Goal: Information Seeking & Learning: Learn about a topic

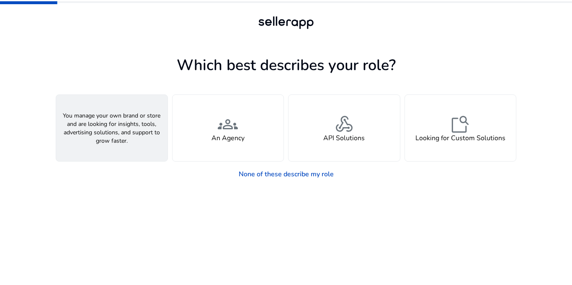
click at [130, 139] on div "person A Seller" at bounding box center [111, 128] width 111 height 66
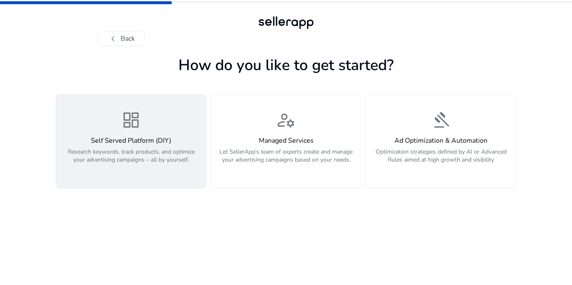
click at [124, 125] on span "dashboard" at bounding box center [131, 120] width 20 height 20
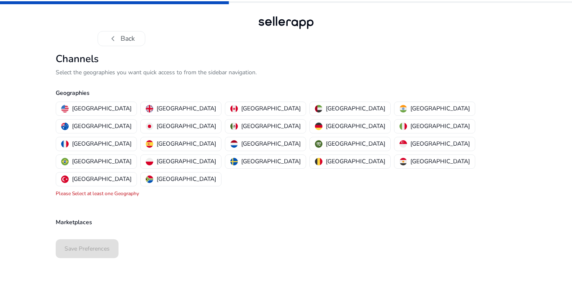
click at [163, 71] on p "Select the geographies you want quick access to from the sidebar navigation." at bounding box center [286, 72] width 461 height 9
click at [101, 104] on p "[GEOGRAPHIC_DATA]" at bounding box center [102, 108] width 60 height 9
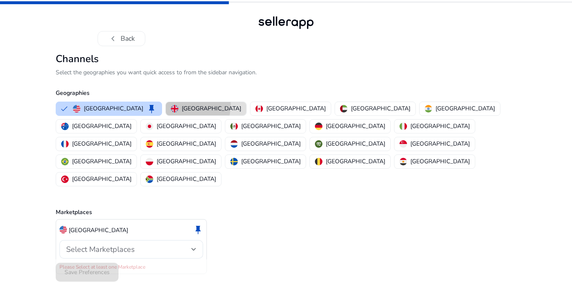
click at [171, 104] on div "United Kingdom" at bounding box center [206, 108] width 70 height 9
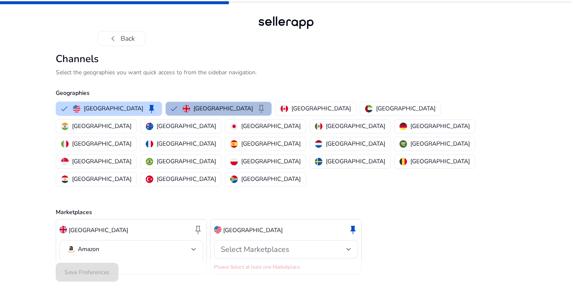
click at [194, 107] on p "United Kingdom" at bounding box center [224, 108] width 60 height 9
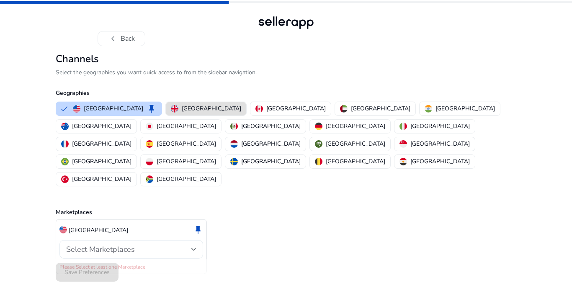
click at [192, 247] on div at bounding box center [194, 248] width 5 height 3
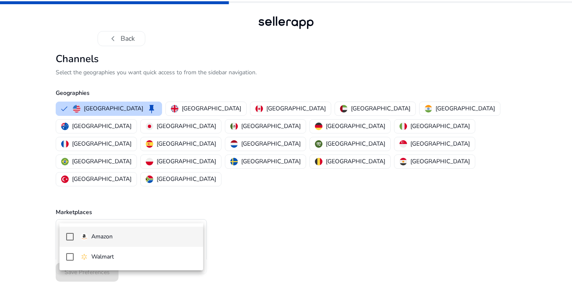
click at [152, 237] on span "Amazon" at bounding box center [138, 236] width 116 height 9
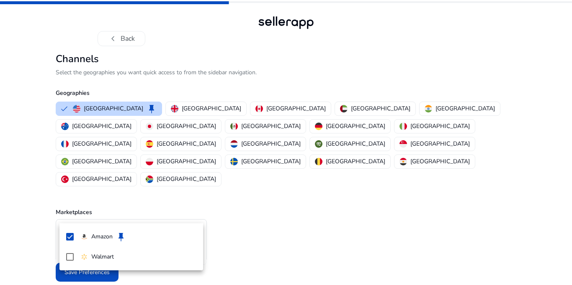
click at [215, 210] on div at bounding box center [286, 142] width 572 height 285
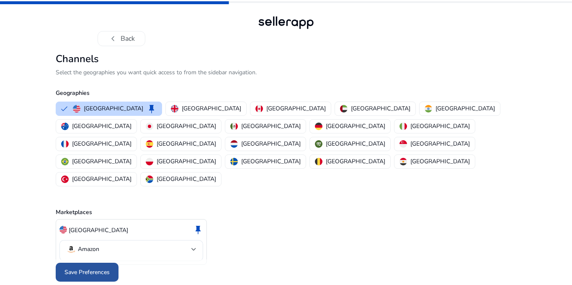
click at [111, 262] on span at bounding box center [87, 272] width 63 height 20
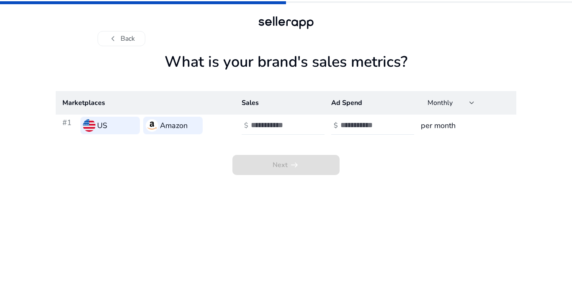
click at [271, 124] on input "number" at bounding box center [279, 124] width 57 height 9
click at [234, 61] on h1 "What is your brand's sales metrics?" at bounding box center [286, 72] width 461 height 38
click at [437, 123] on h3 "per month" at bounding box center [465, 125] width 89 height 12
click at [279, 127] on input "number" at bounding box center [279, 124] width 57 height 9
type input "***"
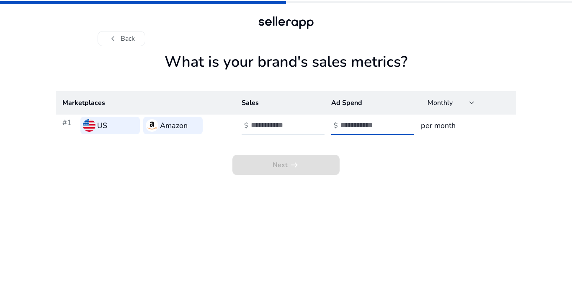
click at [353, 127] on input "number" at bounding box center [369, 124] width 57 height 9
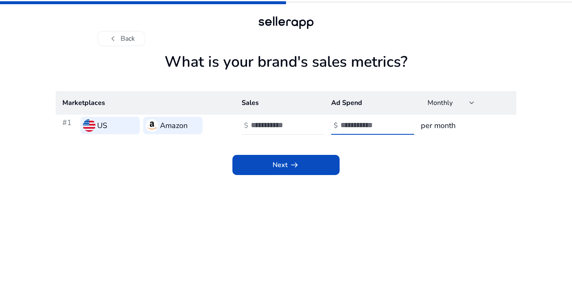
click at [353, 127] on input "*" at bounding box center [369, 124] width 57 height 9
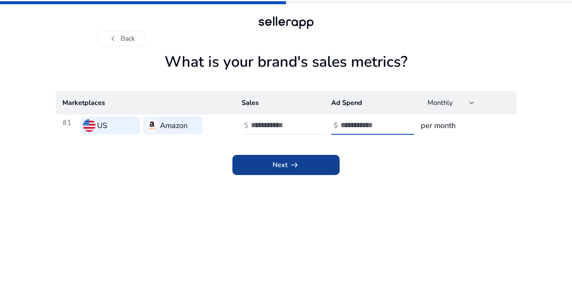
type input "***"
click at [298, 161] on span "arrow_right_alt" at bounding box center [295, 165] width 10 height 10
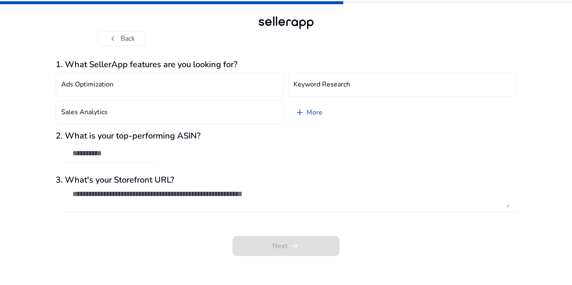
click at [187, 66] on h3 "1. What SellerApp features are you looking for?" at bounding box center [286, 65] width 461 height 10
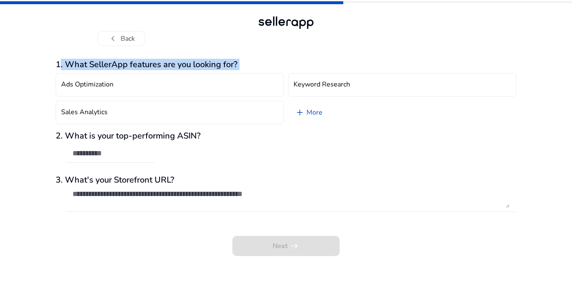
click at [187, 66] on h3 "1. What SellerApp features are you looking for?" at bounding box center [286, 65] width 461 height 10
click at [103, 65] on h3 "1. What SellerApp features are you looking for?" at bounding box center [286, 65] width 461 height 10
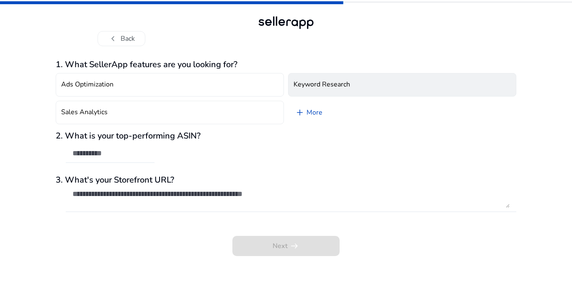
click at [309, 88] on h4 "Keyword Research" at bounding box center [322, 84] width 57 height 8
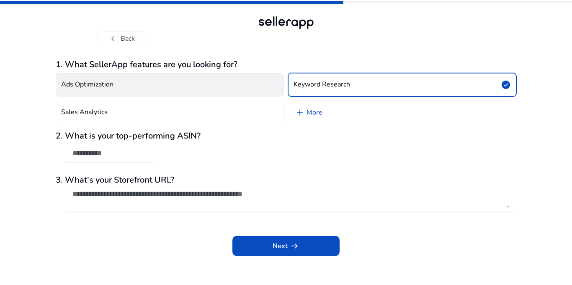
click at [233, 86] on button "Ads Optimization" at bounding box center [170, 84] width 228 height 23
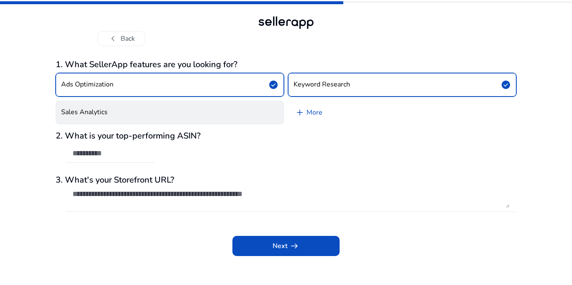
click at [225, 111] on button "Sales Analytics" at bounding box center [170, 112] width 228 height 23
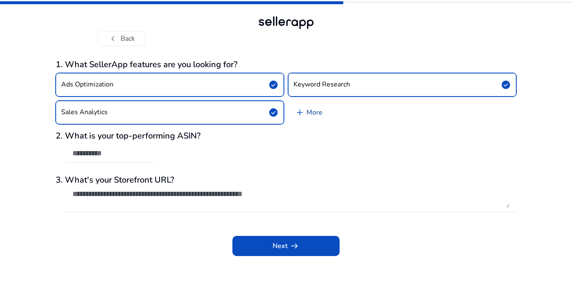
click at [301, 111] on span "add" at bounding box center [300, 112] width 10 height 10
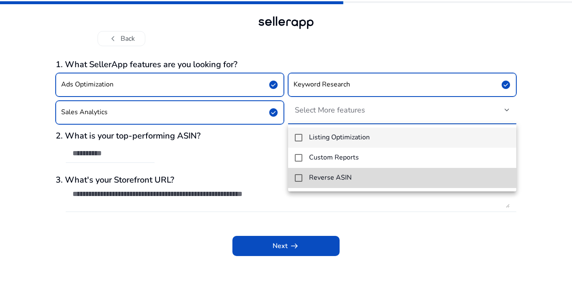
click at [324, 171] on mat-option "Reverse ASIN" at bounding box center [402, 178] width 228 height 20
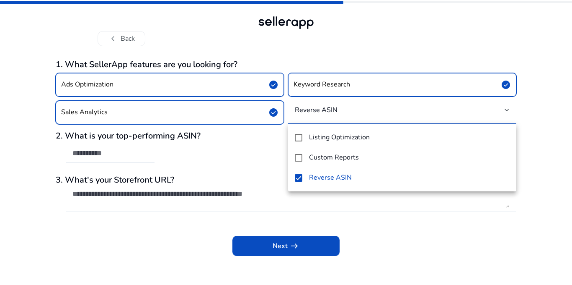
click at [279, 165] on div at bounding box center [286, 142] width 572 height 285
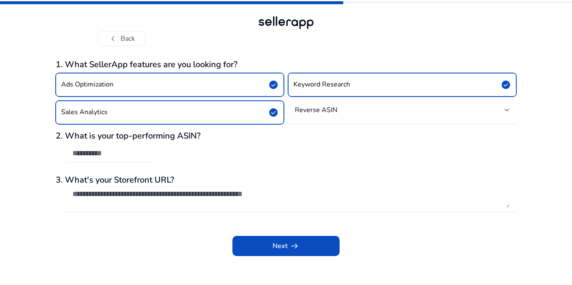
click at [157, 140] on h3 "2. What is your top-performing ASIN?" at bounding box center [286, 136] width 461 height 10
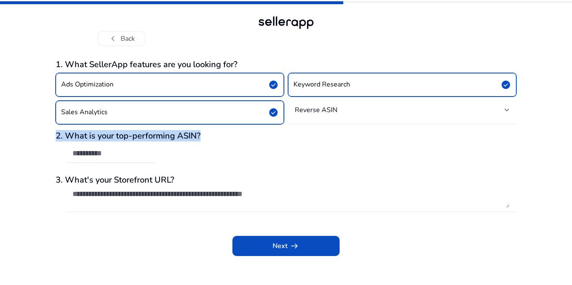
click at [157, 140] on h3 "2. What is your top-performing ASIN?" at bounding box center [286, 136] width 461 height 10
click at [125, 141] on h3 "2. What is your top-performing ASIN?" at bounding box center [286, 136] width 461 height 10
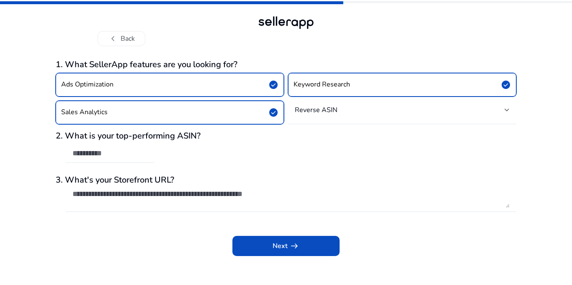
click at [104, 158] on div at bounding box center [110, 153] width 75 height 18
click at [102, 155] on input "text" at bounding box center [110, 152] width 75 height 9
click at [116, 184] on h3 "3. What's your Storefront URL?" at bounding box center [286, 180] width 461 height 10
click at [118, 189] on div at bounding box center [292, 198] width 438 height 27
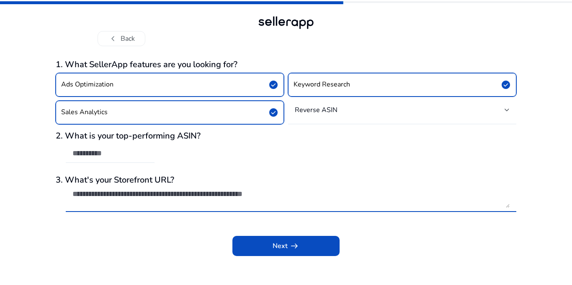
click at [190, 226] on div "Next arrow_right_alt" at bounding box center [286, 240] width 461 height 32
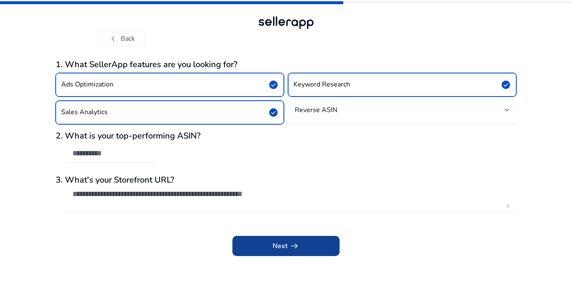
click at [257, 247] on span at bounding box center [286, 246] width 107 height 20
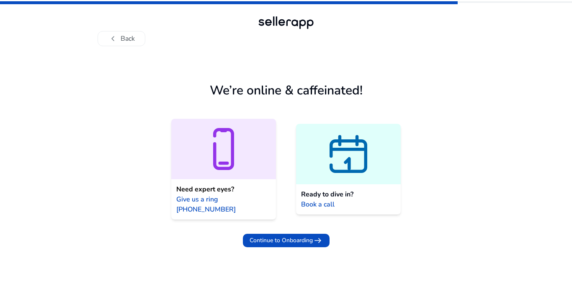
click at [317, 151] on icon at bounding box center [348, 154] width 105 height 50
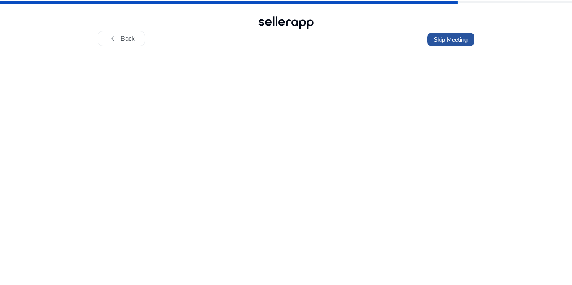
click at [448, 41] on span "Skip Meeting" at bounding box center [451, 39] width 34 height 9
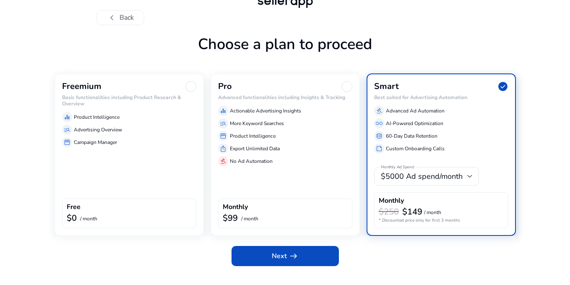
scroll to position [22, 0]
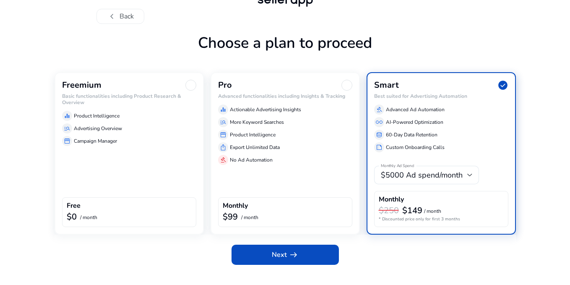
click at [187, 83] on div at bounding box center [190, 85] width 11 height 11
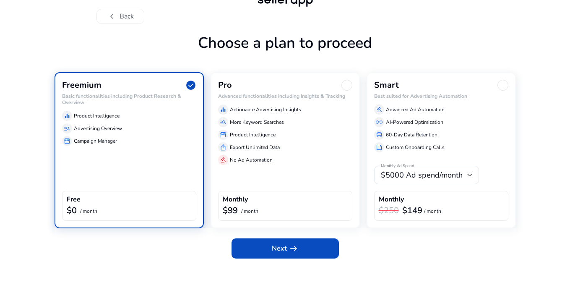
click at [212, 43] on h1 "Choose a plan to proceed" at bounding box center [284, 53] width 461 height 38
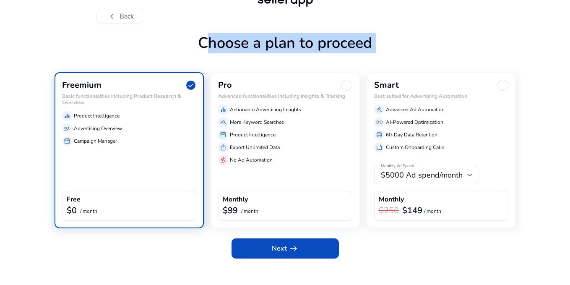
click at [212, 43] on h1 "Choose a plan to proceed" at bounding box center [284, 53] width 461 height 38
click at [202, 45] on h1 "Choose a plan to proceed" at bounding box center [284, 53] width 461 height 38
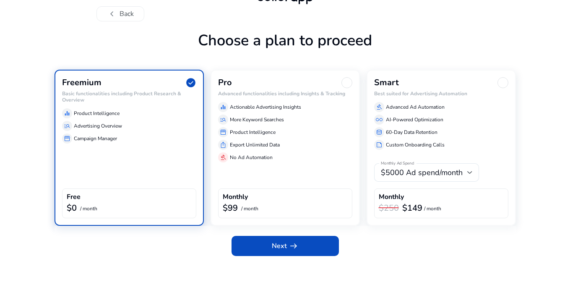
scroll to position [25, 0]
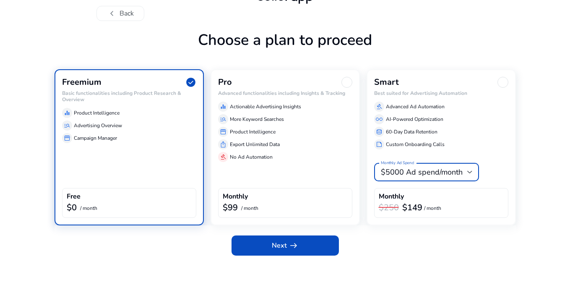
click at [459, 170] on span "$5000 Ad spend/month" at bounding box center [422, 172] width 82 height 10
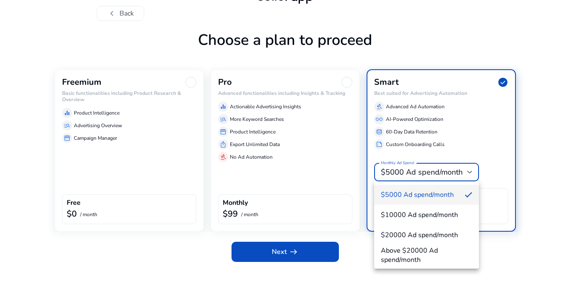
click at [459, 170] on div at bounding box center [285, 142] width 570 height 285
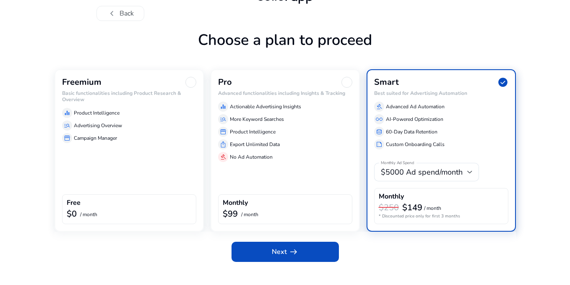
click at [172, 167] on div "Freemium Basic functionalities including Product Research & Overview equalizer …" at bounding box center [128, 150] width 149 height 162
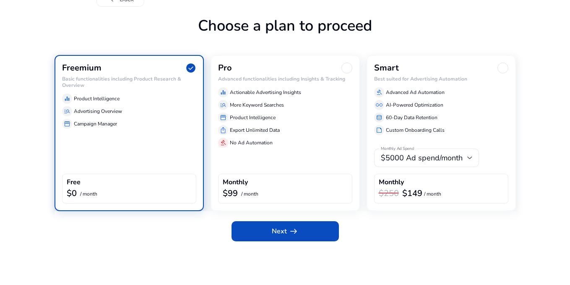
scroll to position [68, 0]
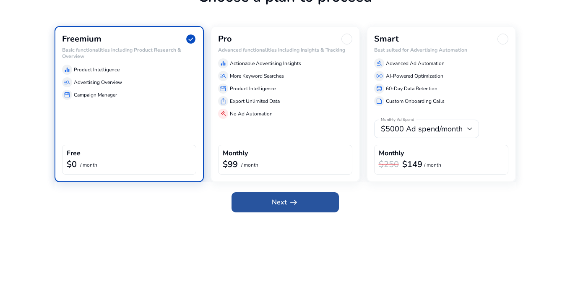
click at [295, 199] on span "arrow_right_alt" at bounding box center [293, 202] width 10 height 10
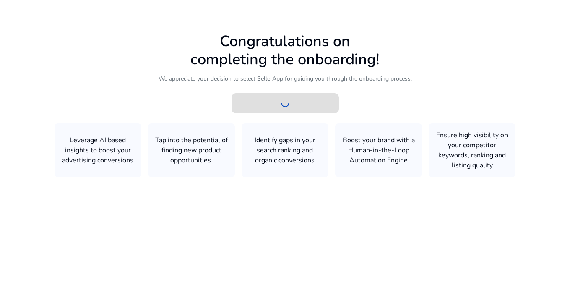
scroll to position [66, 0]
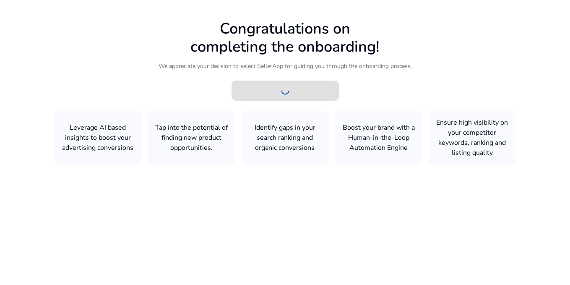
click at [187, 137] on icon at bounding box center [285, 75] width 570 height 282
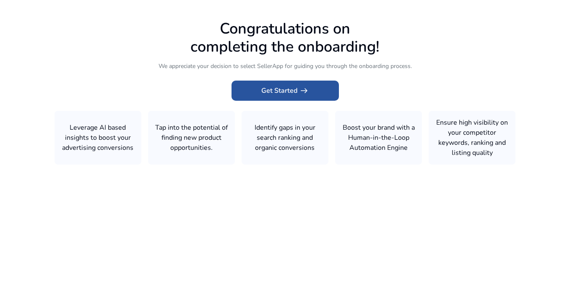
click at [275, 95] on span "Get Started arrow_right_alt" at bounding box center [285, 90] width 48 height 10
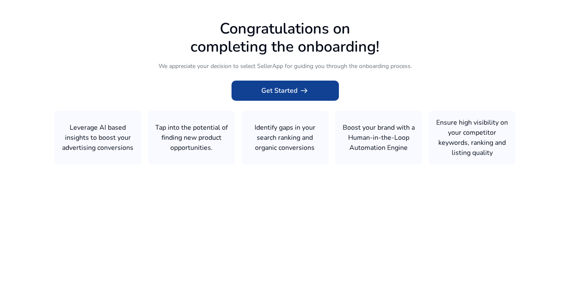
click at [281, 88] on span "Get Started arrow_right_alt" at bounding box center [285, 90] width 48 height 10
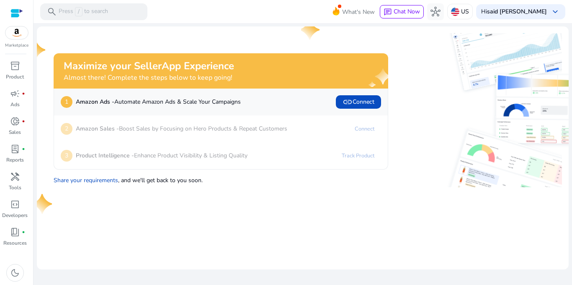
click at [141, 101] on p "Amazon Ads - Automate Amazon Ads & Scale Your Campaigns" at bounding box center [158, 101] width 165 height 9
click at [15, 93] on span "campaign" at bounding box center [15, 93] width 10 height 10
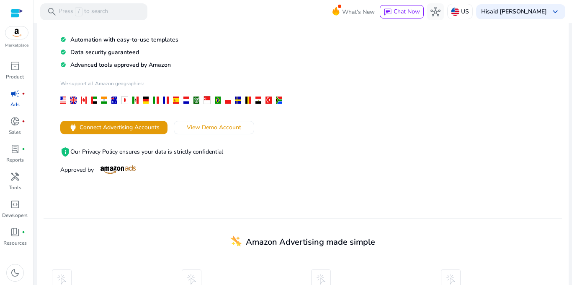
scroll to position [145, 0]
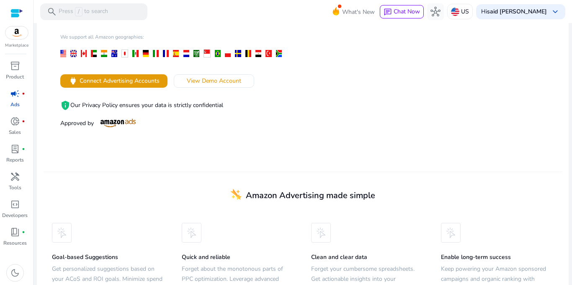
click at [157, 100] on p "privacy_tip Our Privacy Policy ensures your data is strictly confidential" at bounding box center [173, 105] width 226 height 10
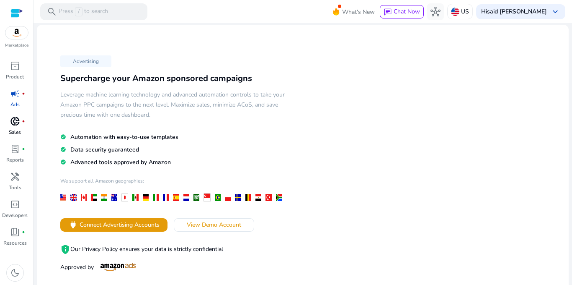
scroll to position [0, 0]
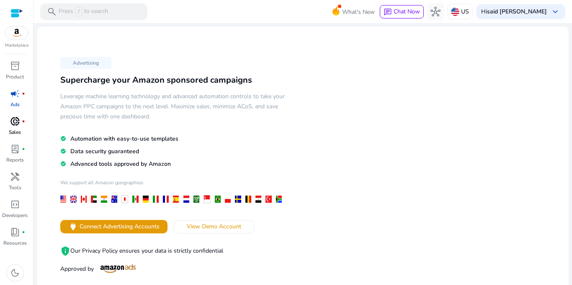
click at [17, 129] on p "Sales" at bounding box center [15, 132] width 12 height 8
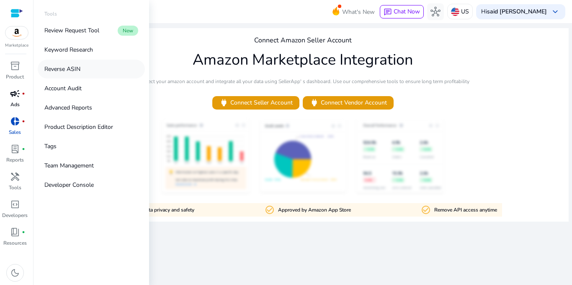
click at [90, 67] on link "Reverse ASIN" at bounding box center [91, 69] width 107 height 19
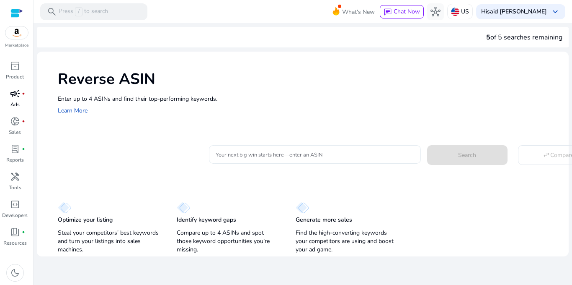
click at [281, 150] on input "Your next big win starts here—enter an ASIN" at bounding box center [315, 154] width 199 height 9
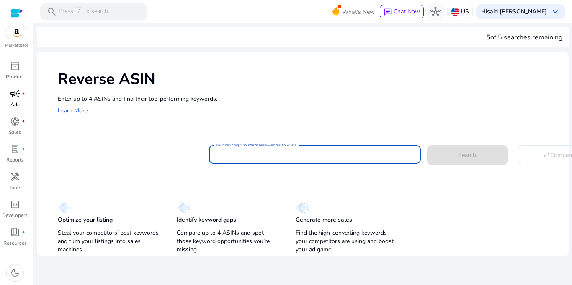
paste input "**********"
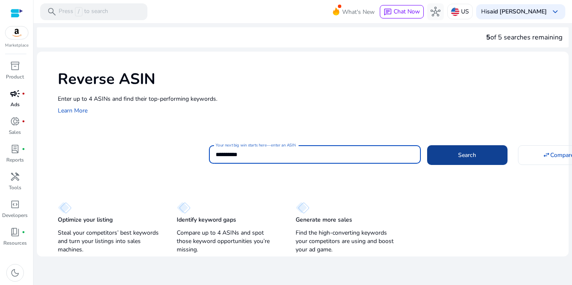
type input "**********"
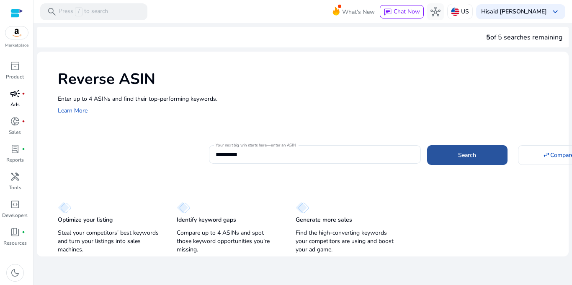
click at [443, 147] on span at bounding box center [467, 155] width 80 height 20
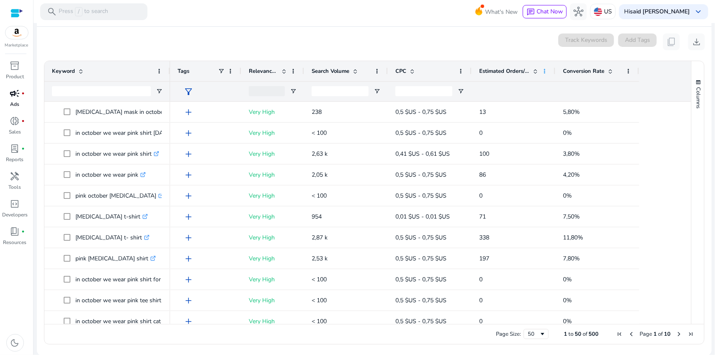
click at [546, 70] on span at bounding box center [544, 71] width 7 height 7
click at [510, 46] on div "0 keyword(s) selected Track Keywords Add Tags content_copy download" at bounding box center [375, 42] width 662 height 17
click at [572, 42] on span "download" at bounding box center [697, 42] width 10 height 10
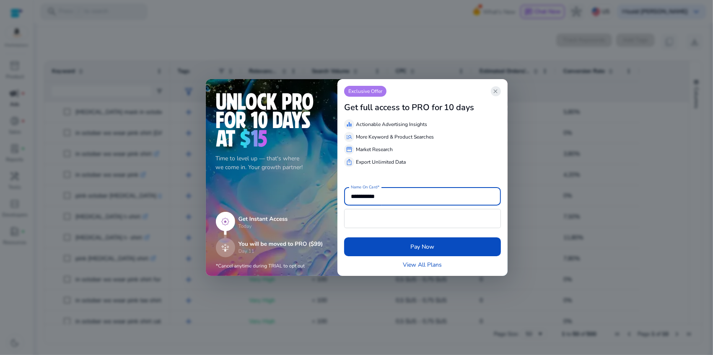
click at [493, 89] on span "close" at bounding box center [495, 91] width 7 height 7
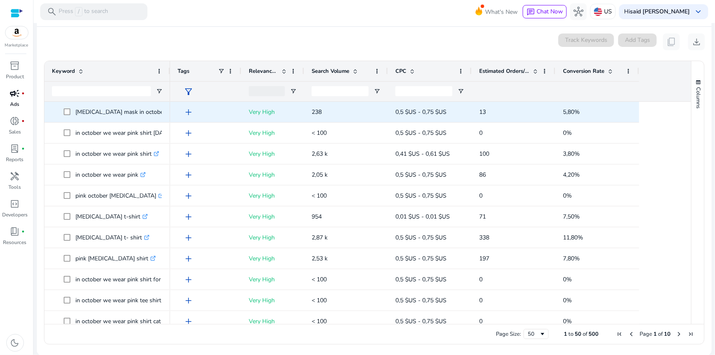
click at [91, 114] on p "breast cancer mask in october we wear pink .st0{fill:#2c8af8}" at bounding box center [142, 112] width 135 height 17
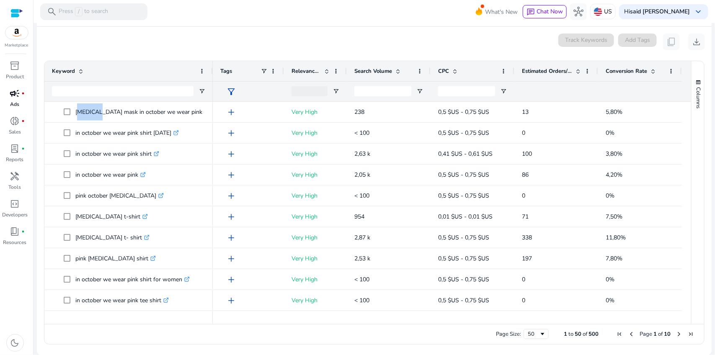
drag, startPoint x: 168, startPoint y: 70, endPoint x: 211, endPoint y: 70, distance: 42.8
click at [211, 70] on div at bounding box center [212, 71] width 3 height 20
copy p "[MEDICAL_DATA] mask in october we wear pink"
click at [378, 92] on input "Search Volume Filter Input" at bounding box center [383, 91] width 57 height 10
click at [420, 87] on div at bounding box center [389, 91] width 84 height 20
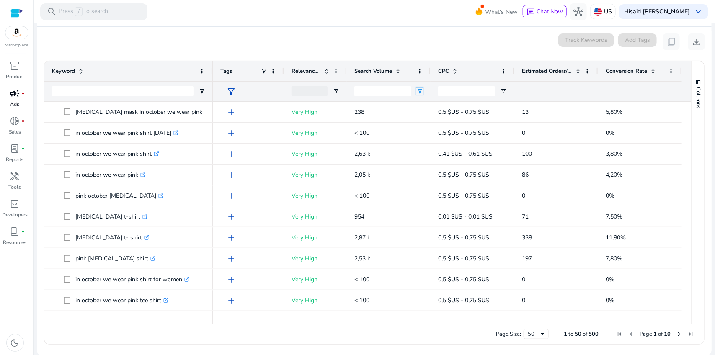
click at [420, 91] on span "Open Filter Menu" at bounding box center [420, 91] width 7 height 7
click at [433, 108] on div "Equals" at bounding box center [450, 107] width 51 height 6
click at [413, 77] on div "Search Volume" at bounding box center [385, 71] width 60 height 16
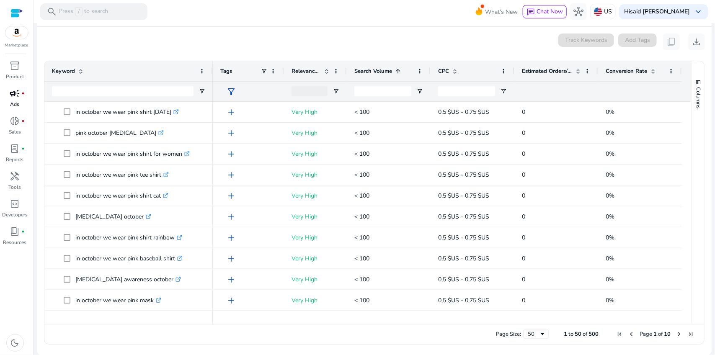
click at [396, 69] on span at bounding box center [398, 71] width 7 height 7
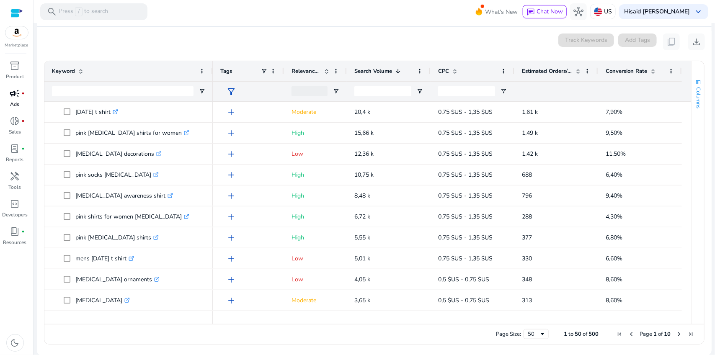
click at [572, 91] on span "Columns" at bounding box center [699, 97] width 8 height 21
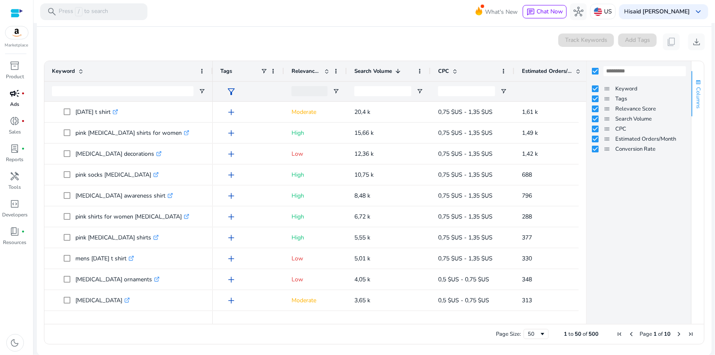
click at [572, 91] on span "Columns" at bounding box center [699, 97] width 8 height 21
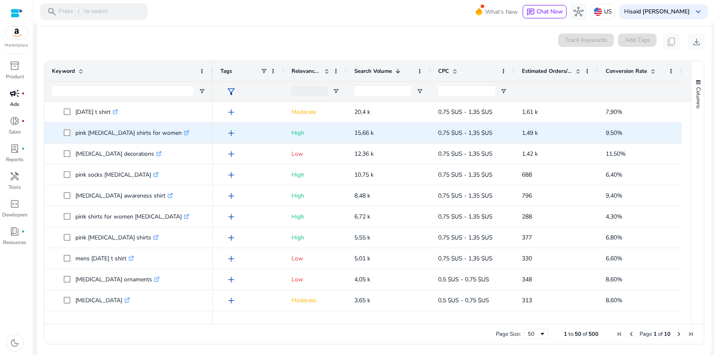
click at [121, 134] on p "pink breast cancer shirts for women .st0{fill:#2c8af8}" at bounding box center [132, 132] width 114 height 17
copy p "pink breast cancer shirts for women"
click at [107, 132] on p "pink breast cancer shirts for women .st0{fill:#2c8af8}" at bounding box center [132, 132] width 114 height 17
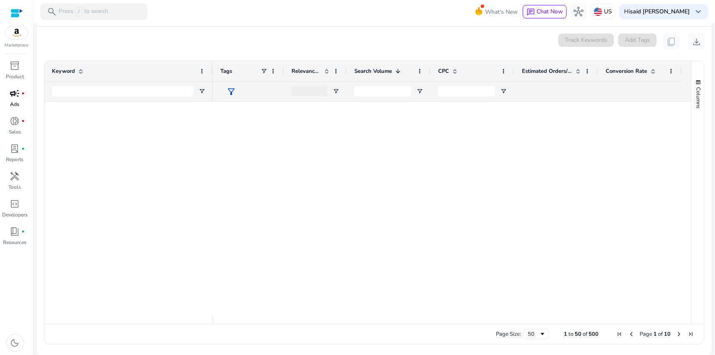
scroll to position [833, 0]
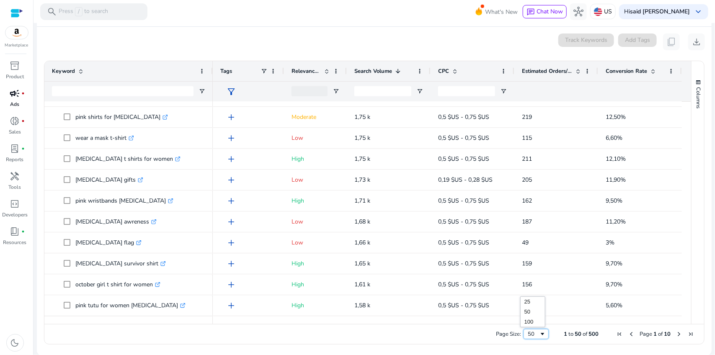
click at [535, 284] on div "50" at bounding box center [533, 335] width 11 height 8
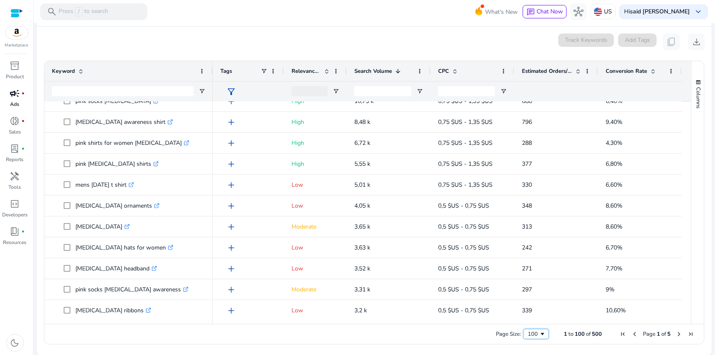
scroll to position [0, 0]
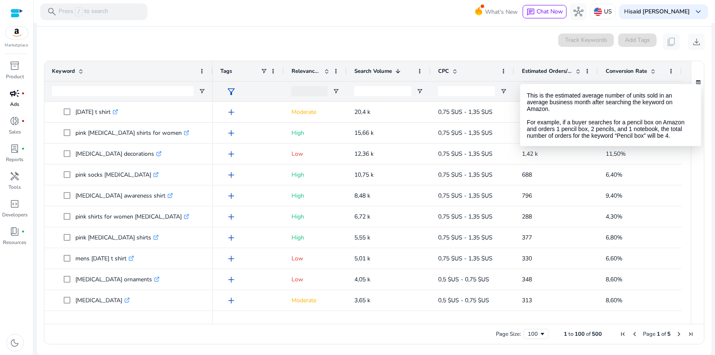
click at [562, 66] on div "Estimated Orders/Month" at bounding box center [552, 71] width 60 height 16
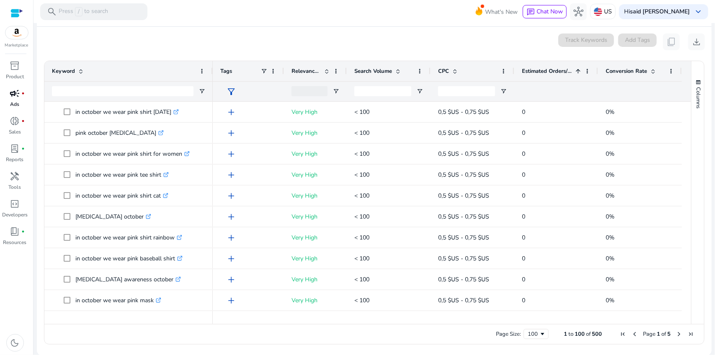
click at [549, 70] on span "Estimated Orders/Month" at bounding box center [547, 71] width 50 height 8
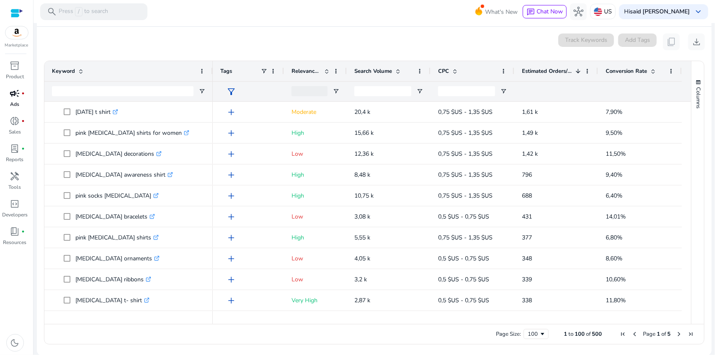
click at [549, 70] on span "Estimated Orders/Month" at bounding box center [547, 71] width 50 height 8
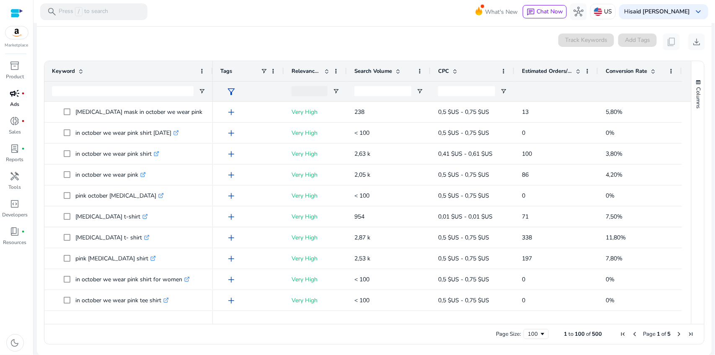
click at [549, 70] on span "Estimated Orders/Month" at bounding box center [547, 71] width 50 height 8
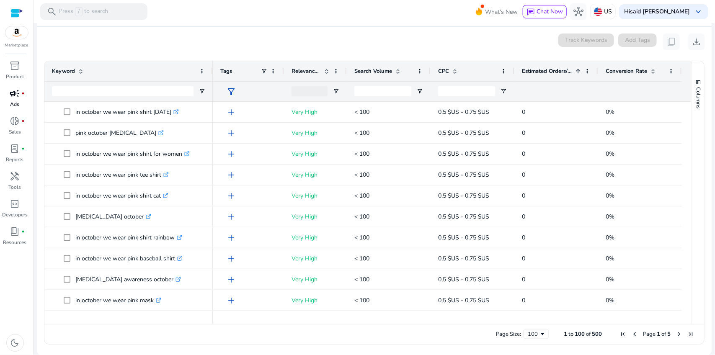
click at [549, 70] on span "Estimated Orders/Month" at bounding box center [547, 71] width 50 height 8
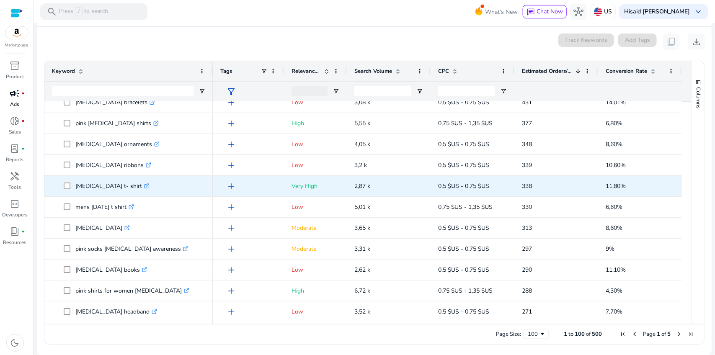
scroll to position [115, 0]
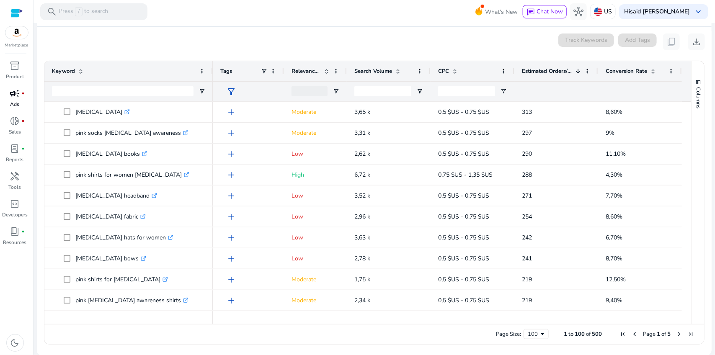
click at [303, 72] on span "Relevance Score" at bounding box center [306, 71] width 29 height 8
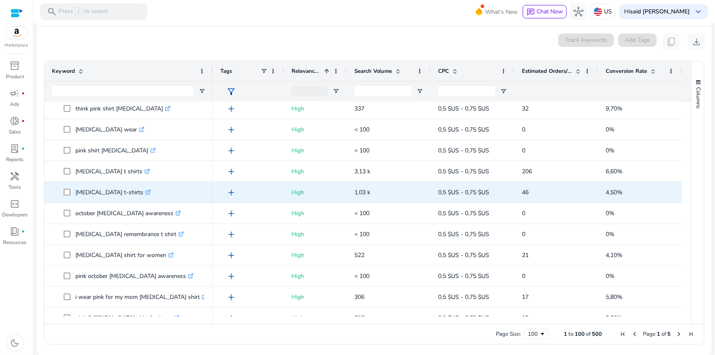
scroll to position [164, 0]
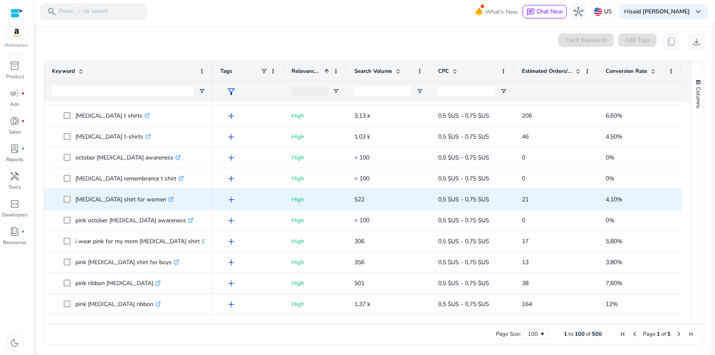
click at [107, 199] on p "[MEDICAL_DATA] shirt for women .st0{fill:#2c8af8}" at bounding box center [124, 199] width 98 height 17
click at [107, 199] on p "breast cancer shirt for women .st0{fill:#2c8af8}" at bounding box center [124, 199] width 98 height 17
copy p "[MEDICAL_DATA] shirt for women"
click at [107, 199] on p "breast cancer shirt for women .st0{fill:#2c8af8}" at bounding box center [124, 199] width 98 height 17
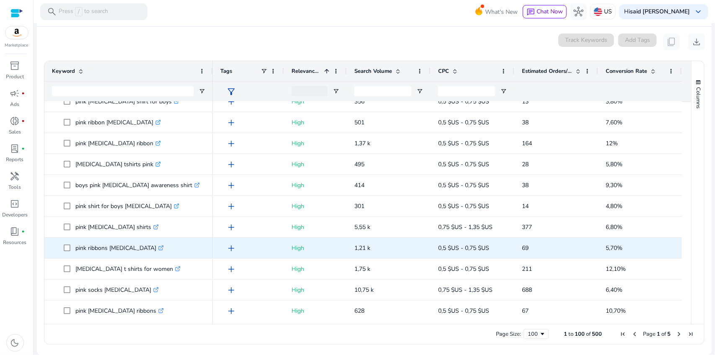
scroll to position [318, 0]
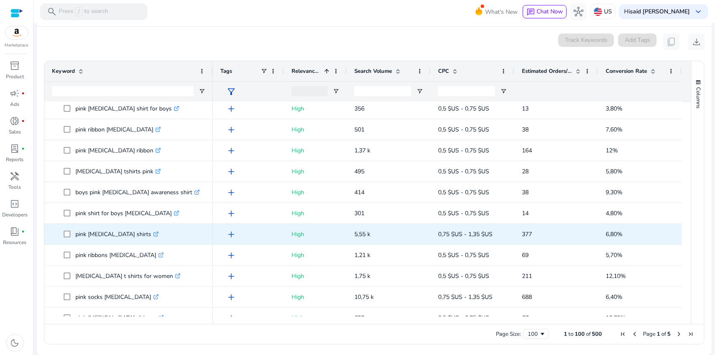
click at [123, 233] on p "pink breast cancer shirts .st0{fill:#2c8af8}" at bounding box center [116, 234] width 83 height 17
click at [108, 232] on p "pink breast cancer shirts .st0{fill:#2c8af8}" at bounding box center [116, 234] width 83 height 17
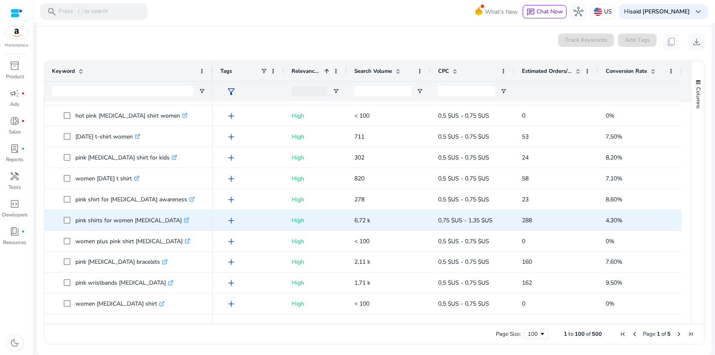
click at [123, 220] on p "pink shirts for women breast cancer .st0{fill:#2c8af8}" at bounding box center [132, 220] width 114 height 17
click at [111, 220] on p "pink shirts for women breast cancer .st0{fill:#2c8af8}" at bounding box center [132, 220] width 114 height 17
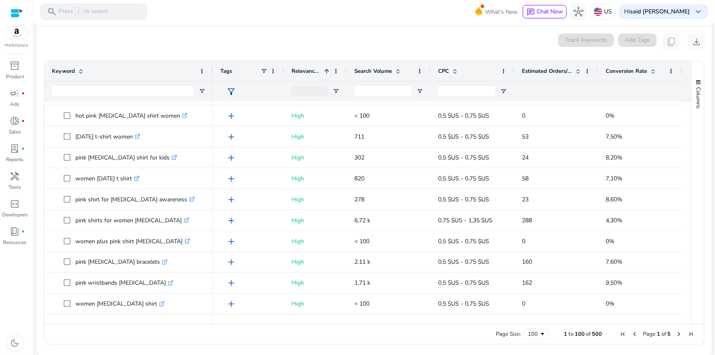
click at [297, 37] on div "0 keyword(s) selected Track Keywords Add Tags content_copy download" at bounding box center [375, 42] width 662 height 17
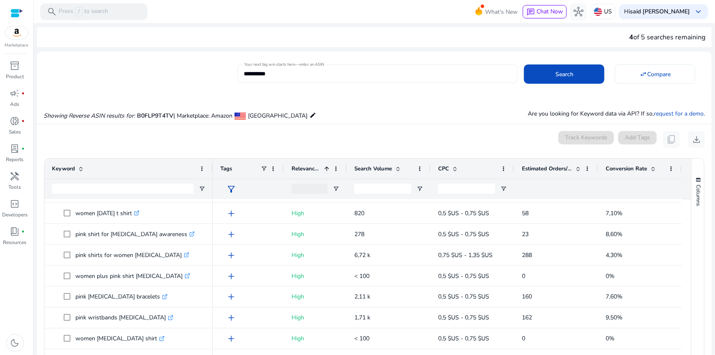
click at [302, 76] on input "**********" at bounding box center [377, 73] width 267 height 9
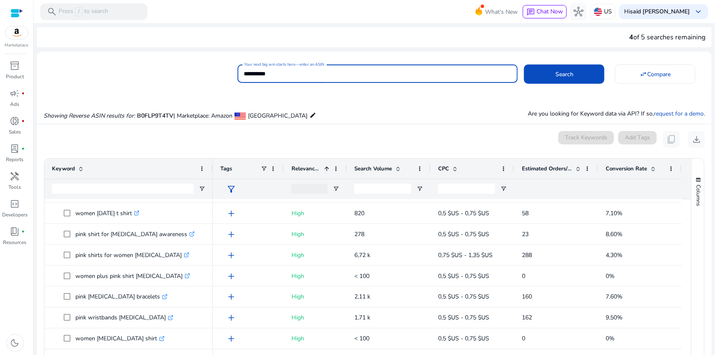
click at [302, 76] on input "**********" at bounding box center [377, 73] width 267 height 9
click at [541, 73] on span at bounding box center [564, 74] width 80 height 20
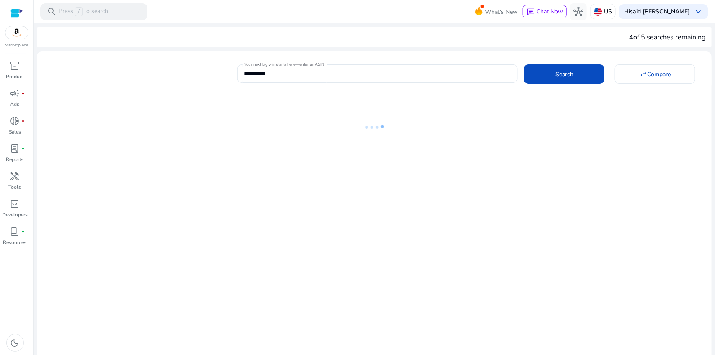
click at [210, 75] on div "**********" at bounding box center [371, 72] width 668 height 21
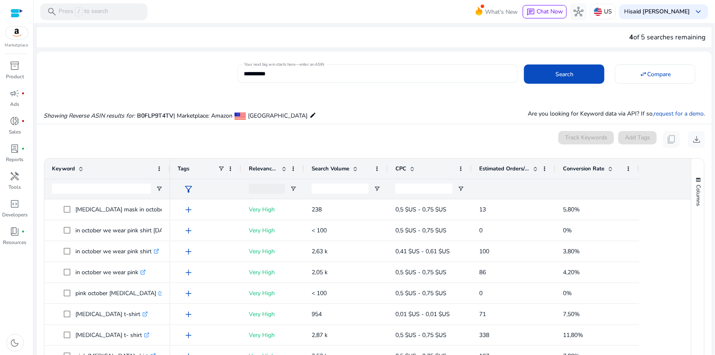
click at [313, 71] on input "**********" at bounding box center [377, 73] width 267 height 9
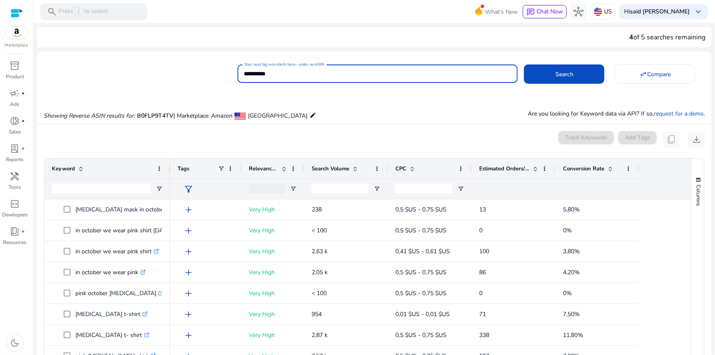
click at [313, 71] on input "**********" at bounding box center [377, 73] width 267 height 9
paste input
type input "**********"
click at [541, 70] on span at bounding box center [564, 74] width 80 height 20
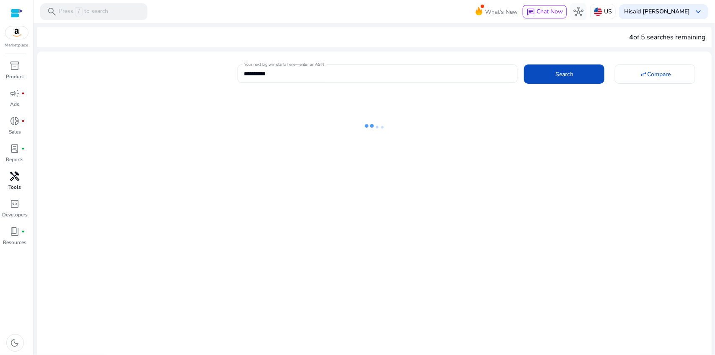
click at [18, 174] on span "handyman" at bounding box center [15, 176] width 10 height 10
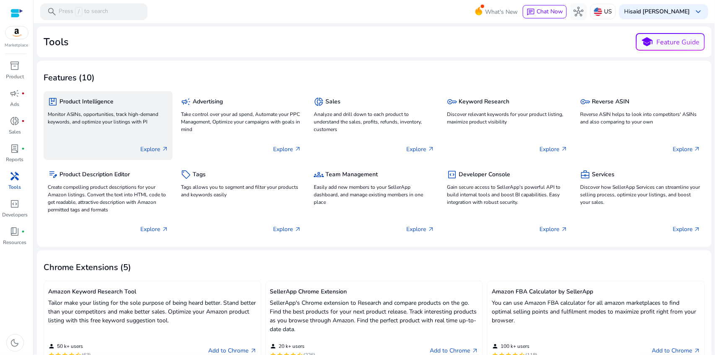
click at [149, 144] on div "Explore arrow_outward" at bounding box center [108, 145] width 121 height 21
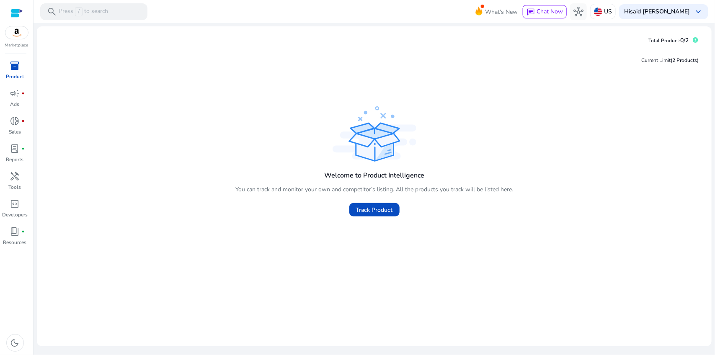
click at [357, 176] on h4 "Welcome to Product Intelligence" at bounding box center [374, 176] width 100 height 8
click at [365, 208] on span "Track Product" at bounding box center [374, 210] width 37 height 9
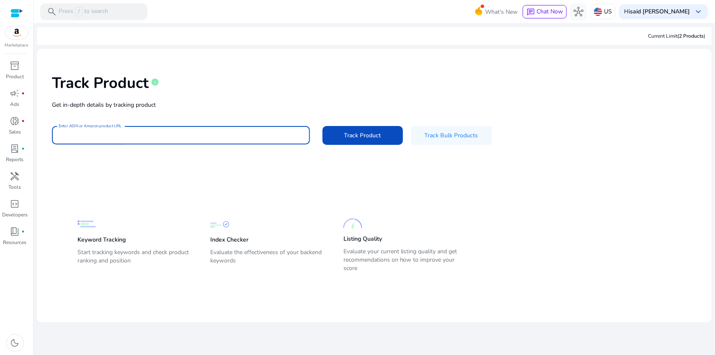
click at [217, 131] on input "Enter ASIN or Amazon product URL" at bounding box center [181, 135] width 245 height 9
paste input "**********"
type input "**********"
click at [339, 138] on span at bounding box center [363, 135] width 80 height 20
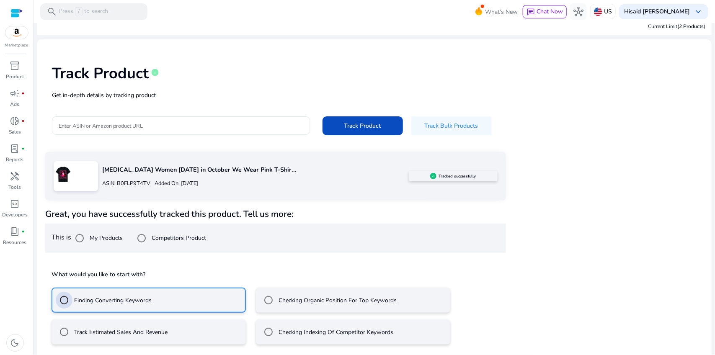
scroll to position [47, 0]
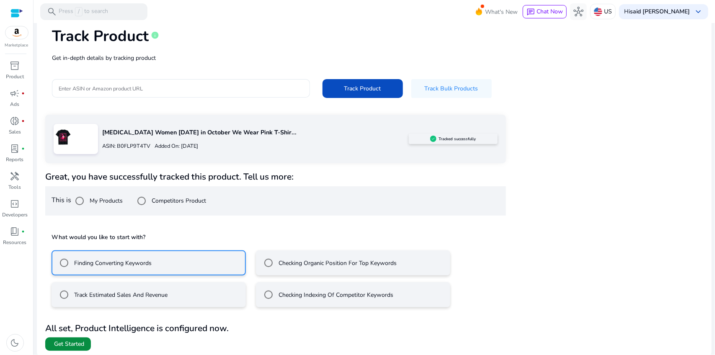
click at [63, 341] on span "Get Started" at bounding box center [69, 344] width 30 height 8
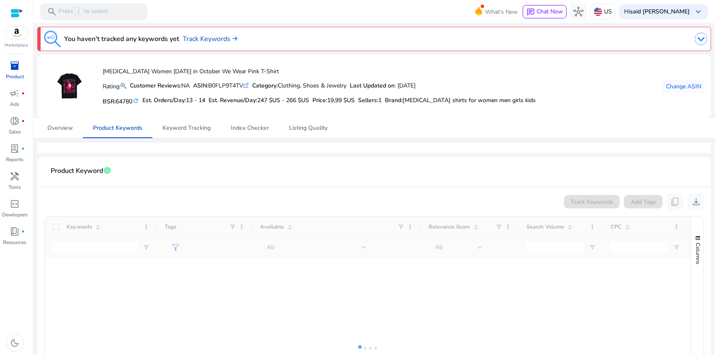
click at [137, 36] on h3 "You haven't tracked any keywords yet" at bounding box center [121, 39] width 115 height 10
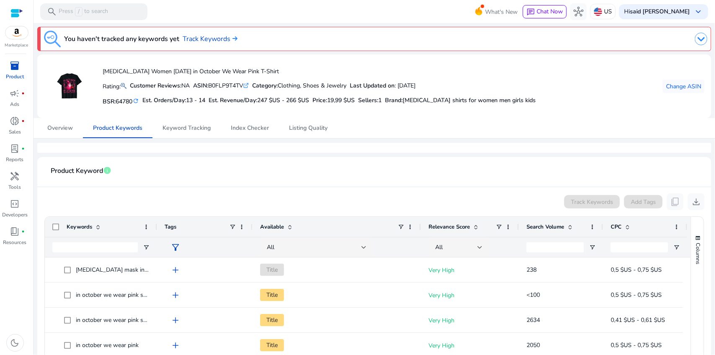
click at [695, 39] on img at bounding box center [701, 39] width 13 height 13
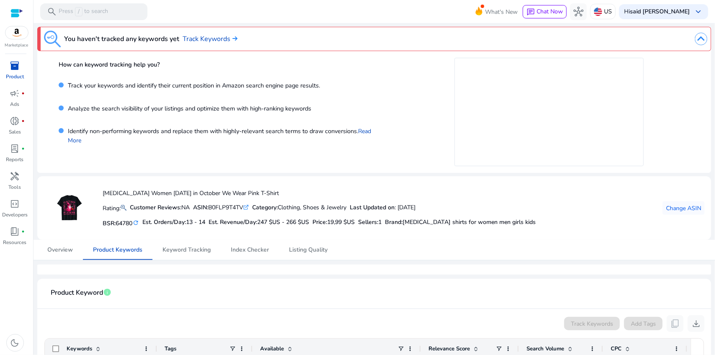
click at [421, 119] on div at bounding box center [549, 112] width 324 height 109
click at [333, 112] on div "Analyze the search visibility of your listings and optimize them with high-rank…" at bounding box center [221, 112] width 324 height 23
click at [272, 132] on p "Identify non-performing keywords and replace them with highly-relevant search t…" at bounding box center [223, 136] width 319 height 18
click at [363, 129] on link "Read More" at bounding box center [219, 135] width 303 height 17
click at [110, 209] on p "Rating:" at bounding box center [115, 208] width 24 height 10
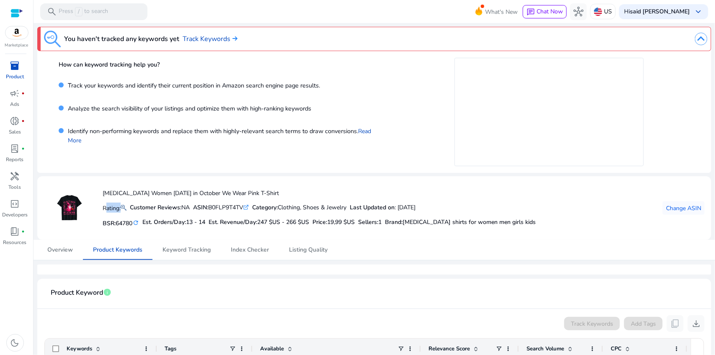
click at [110, 209] on p "Rating:" at bounding box center [115, 208] width 24 height 10
click at [157, 210] on b "Customer Reviews:" at bounding box center [156, 208] width 52 height 8
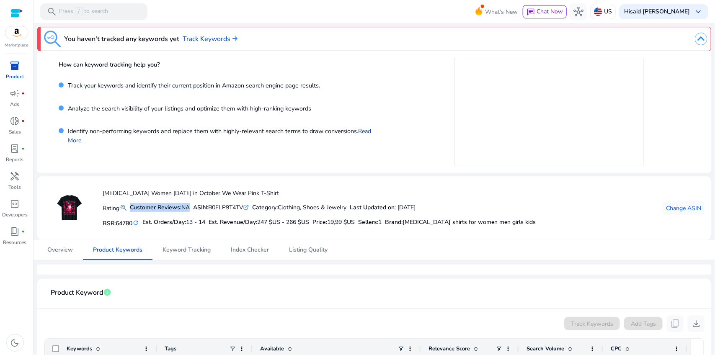
click at [153, 210] on b "Customer Reviews:" at bounding box center [156, 208] width 52 height 8
click at [137, 223] on mat-icon "refresh" at bounding box center [135, 223] width 7 height 8
click at [133, 221] on mat-icon "refresh" at bounding box center [130, 223] width 7 height 8
click at [133, 224] on mat-icon "refresh" at bounding box center [130, 223] width 7 height 8
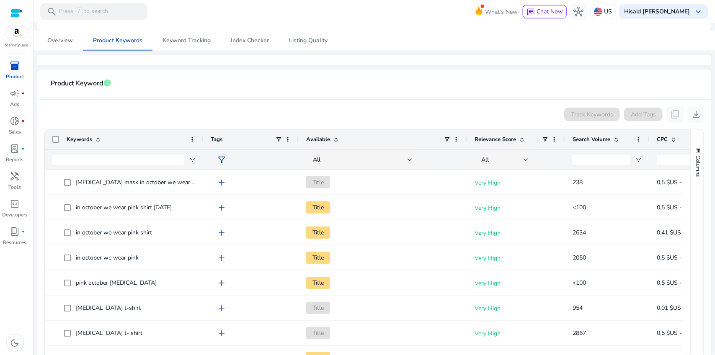
drag, startPoint x: 157, startPoint y: 139, endPoint x: 203, endPoint y: 140, distance: 46.1
click at [203, 140] on div at bounding box center [202, 140] width 3 height 20
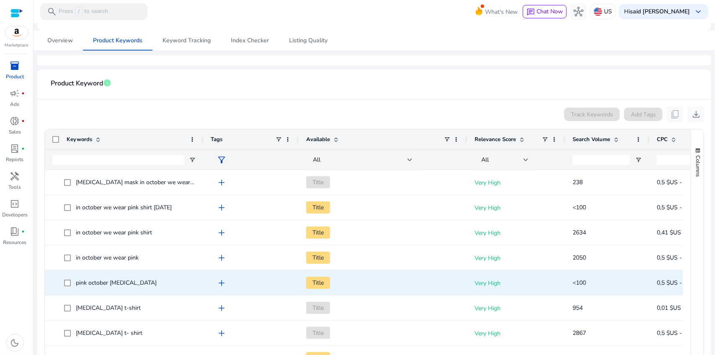
scroll to position [0, 44]
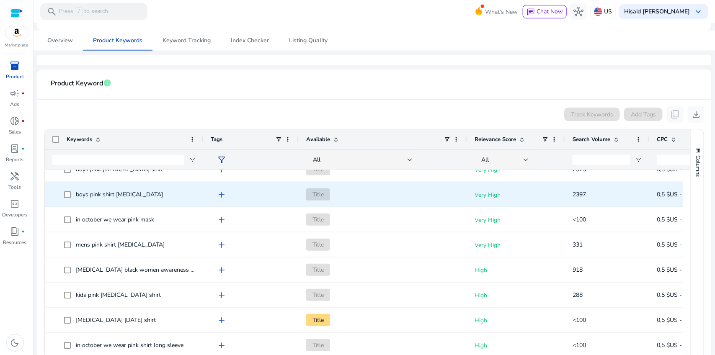
scroll to position [541, 0]
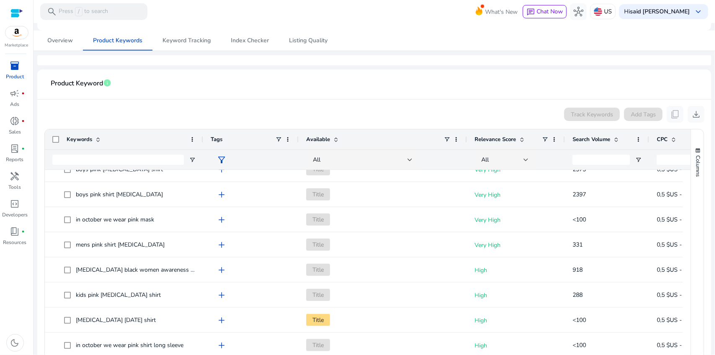
click at [381, 90] on mat-card-header "Product Keyword info" at bounding box center [374, 87] width 661 height 23
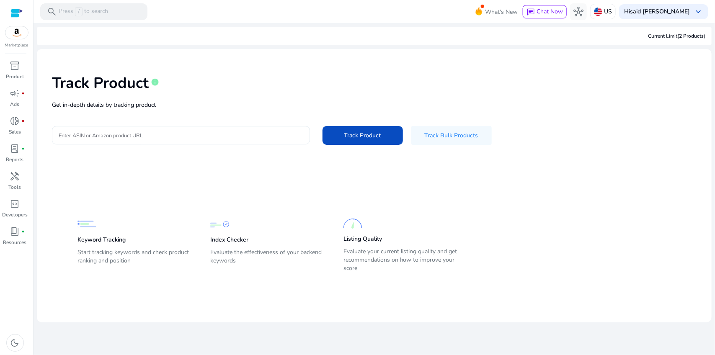
click at [109, 137] on input "Enter ASIN or Amazon product URL" at bounding box center [181, 135] width 245 height 9
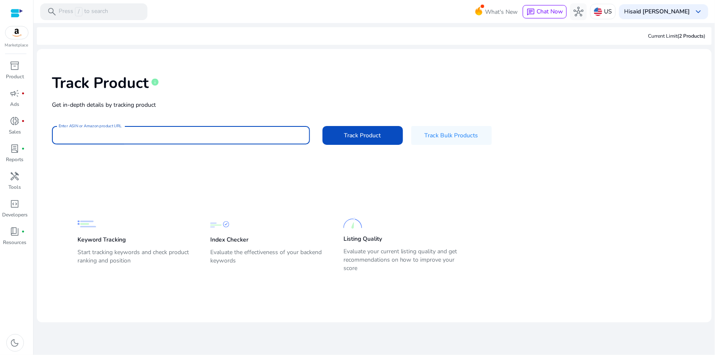
paste input "**********"
type input "**********"
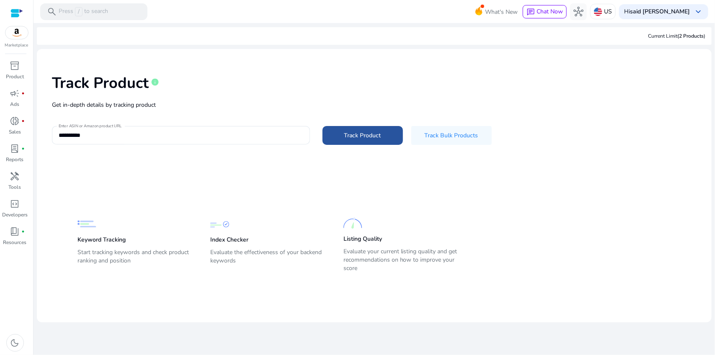
click at [355, 135] on span "Track Product" at bounding box center [363, 135] width 37 height 9
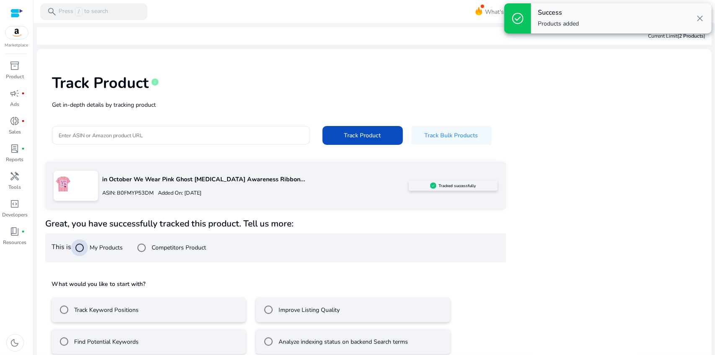
scroll to position [10, 0]
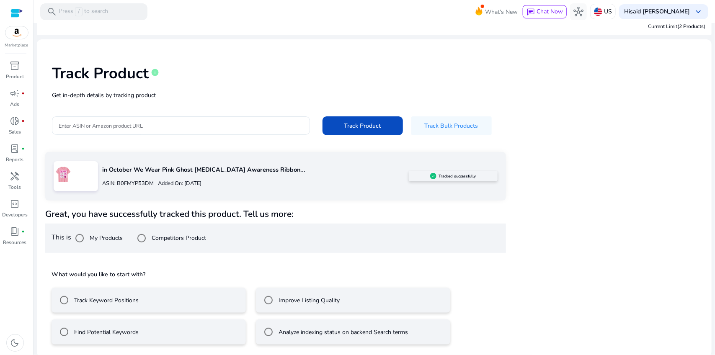
click at [278, 328] on label "Analyze indexing status on backend Search terms" at bounding box center [342, 332] width 131 height 9
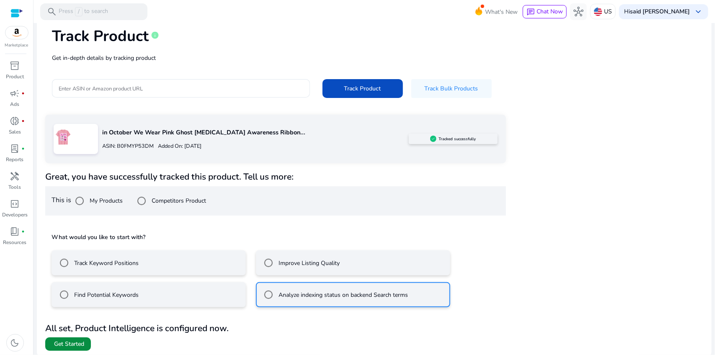
click at [72, 347] on span "Get Started" at bounding box center [69, 344] width 30 height 8
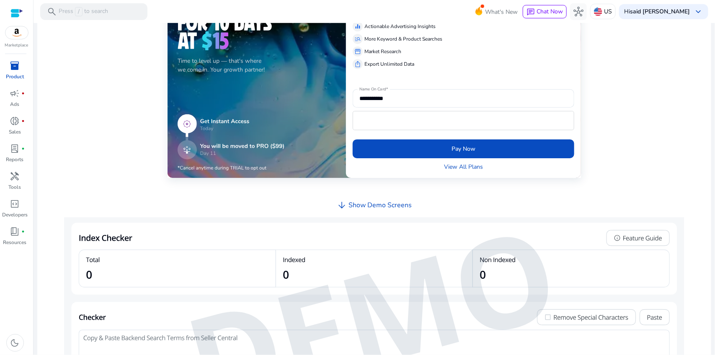
scroll to position [290, 0]
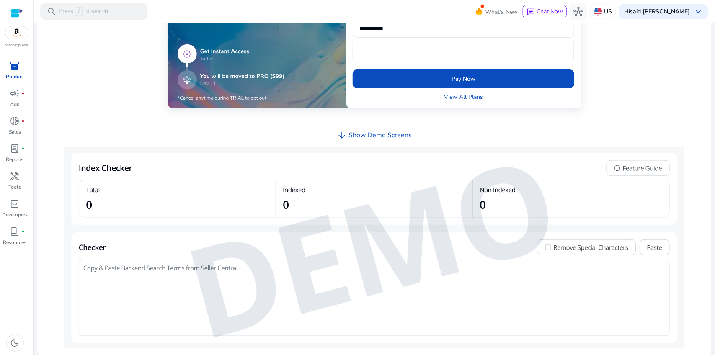
click at [160, 206] on img at bounding box center [374, 249] width 621 height 202
click at [296, 206] on img at bounding box center [374, 249] width 621 height 202
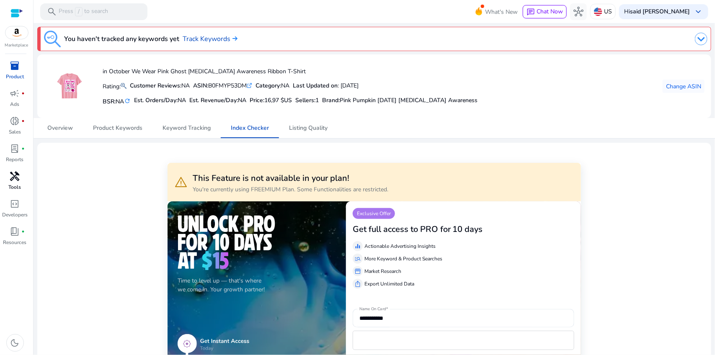
click at [15, 179] on span "handyman" at bounding box center [15, 176] width 10 height 10
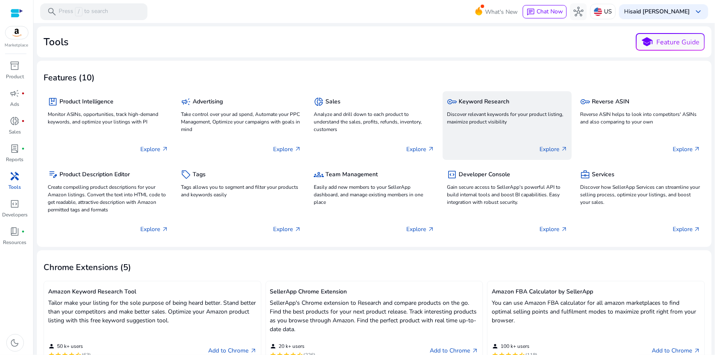
click at [482, 126] on div "key Keyword Research Discover relevant keywords for your product listing, maxim…" at bounding box center [507, 112] width 121 height 32
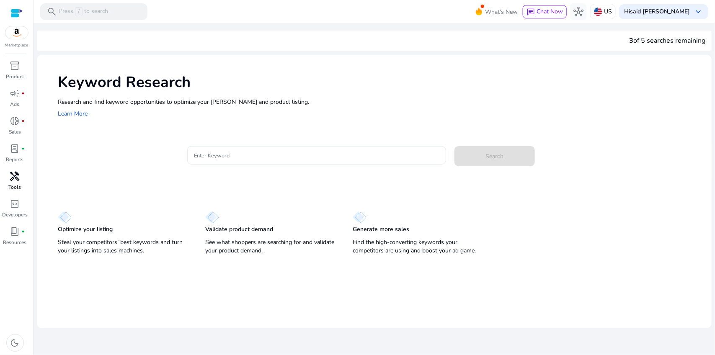
click at [263, 155] on input "Enter Keyword" at bounding box center [317, 155] width 246 height 9
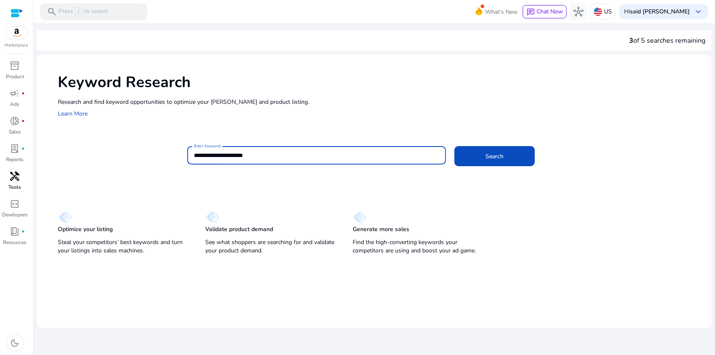
type input "**********"
click at [455, 146] on button "Search" at bounding box center [495, 156] width 80 height 20
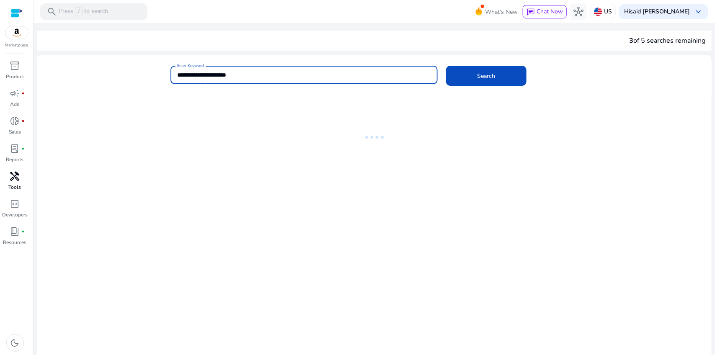
click at [204, 122] on ng-lottie at bounding box center [374, 137] width 675 height 54
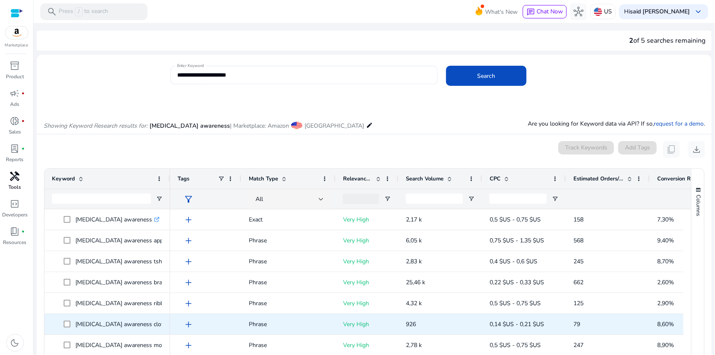
scroll to position [100, 0]
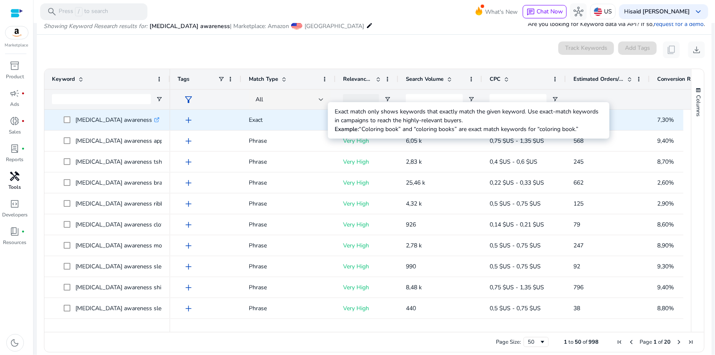
click at [254, 121] on p "Exact" at bounding box center [288, 119] width 79 height 17
click at [261, 115] on p "Exact" at bounding box center [288, 119] width 79 height 17
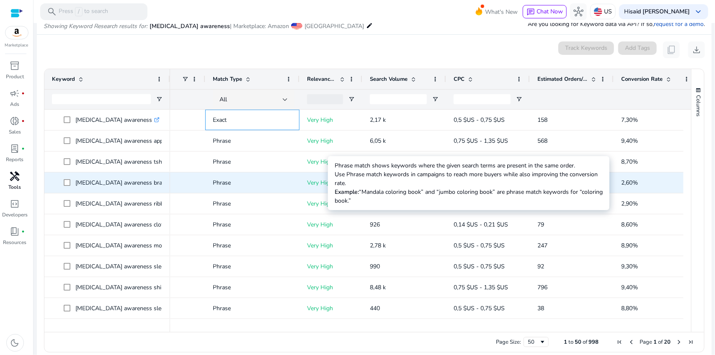
scroll to position [0, 42]
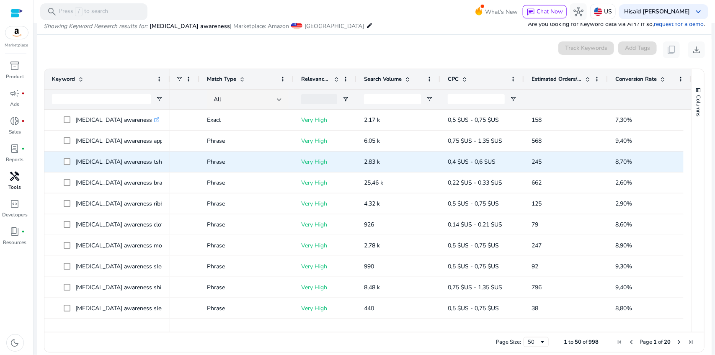
click at [413, 157] on p "2,83 k" at bounding box center [398, 161] width 69 height 17
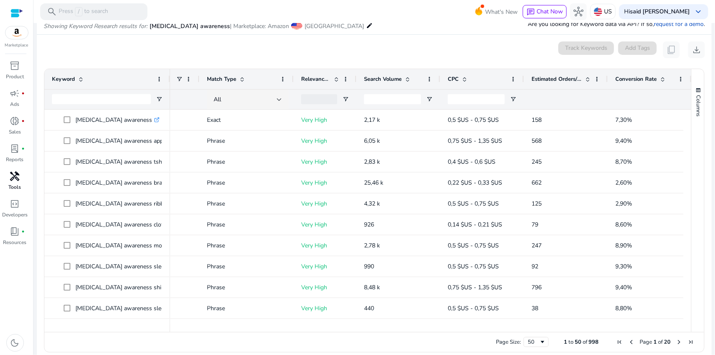
click at [377, 62] on mat-card "0 keyword(s) selected Track Keywords Add Tags content_copy download Press SPACE…" at bounding box center [374, 199] width 675 height 329
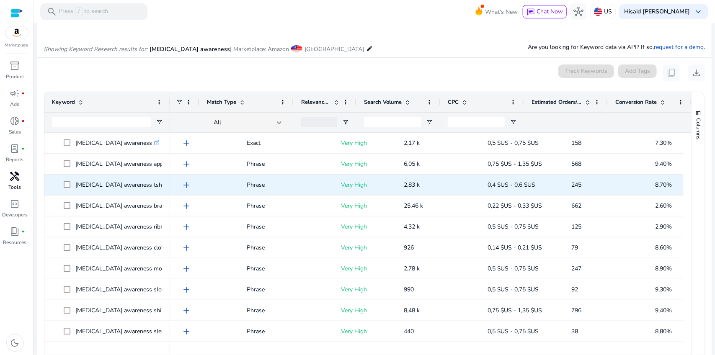
scroll to position [0, 0]
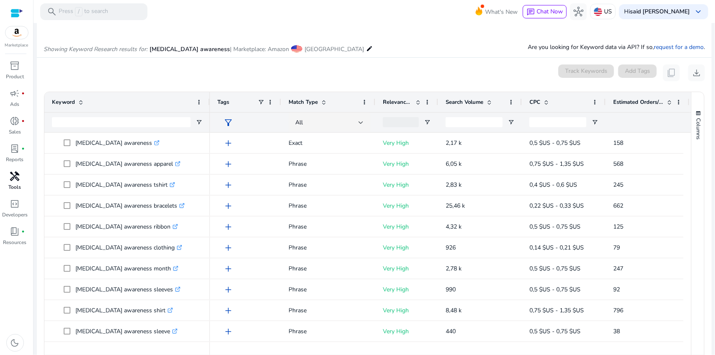
drag, startPoint x: 169, startPoint y: 101, endPoint x: 209, endPoint y: 107, distance: 40.3
click at [209, 107] on div at bounding box center [209, 102] width 3 height 20
click at [314, 102] on span "Match Type" at bounding box center [303, 102] width 29 height 8
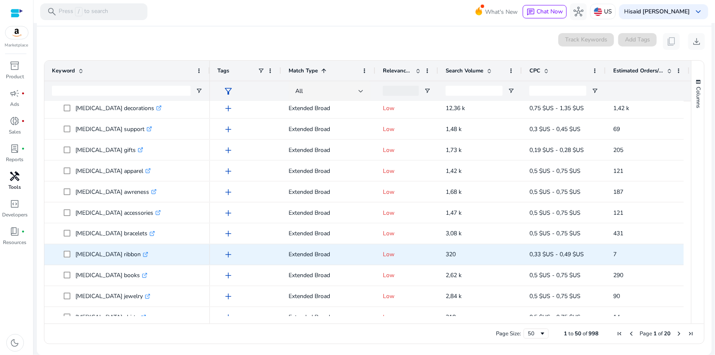
scroll to position [702, 0]
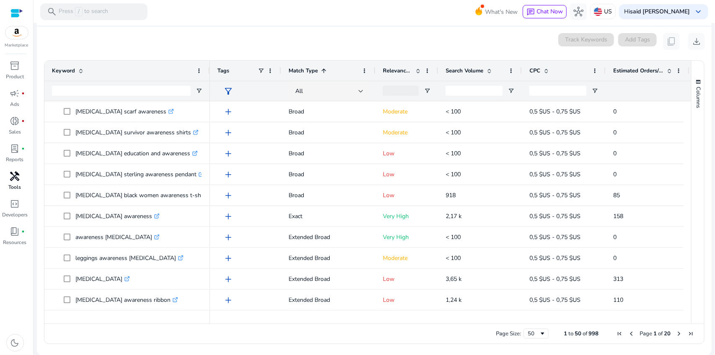
click at [308, 66] on div "Match Type 1" at bounding box center [324, 71] width 70 height 16
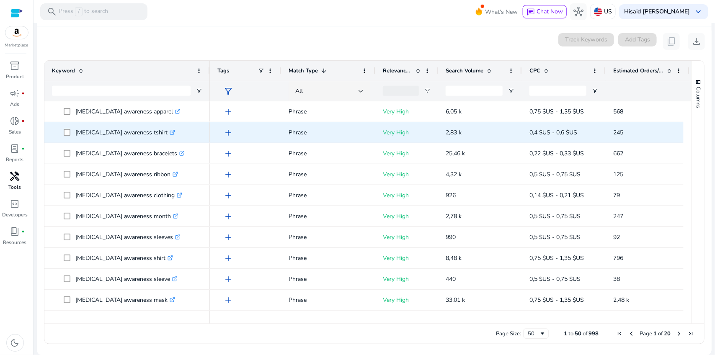
click at [110, 133] on p "[MEDICAL_DATA] awareness tshirt .st0{fill:#2c8af8}" at bounding box center [125, 132] width 100 height 17
copy p "[MEDICAL_DATA] awareness tshirt"
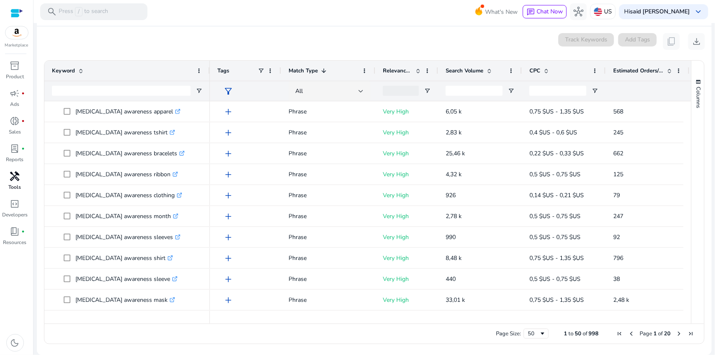
click at [149, 50] on mat-card "0 keyword(s) selected Track Keywords Add Tags content_copy download Press SPACE…" at bounding box center [374, 190] width 675 height 329
click at [172, 25] on div "Showing Keyword Research results for: [MEDICAL_DATA] awareness | Marketplace: A…" at bounding box center [374, 9] width 675 height 34
click at [13, 70] on span "inventory_2" at bounding box center [15, 66] width 10 height 10
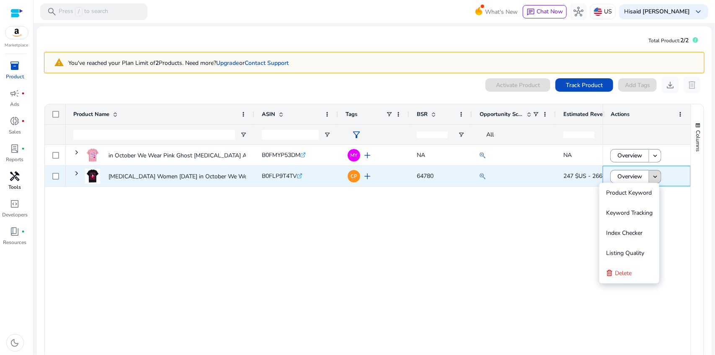
click at [654, 179] on mat-icon "keyboard_arrow_down" at bounding box center [656, 177] width 8 height 8
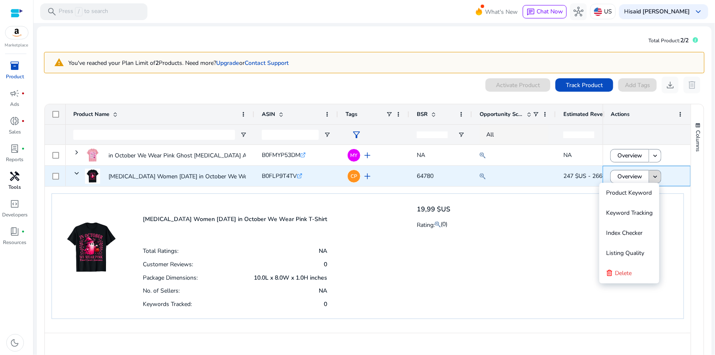
click at [654, 179] on mat-icon "keyboard_arrow_down" at bounding box center [656, 177] width 8 height 8
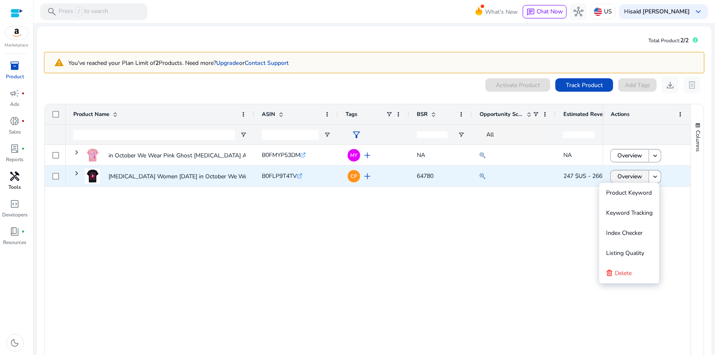
click at [631, 176] on span "Overview" at bounding box center [630, 176] width 25 height 17
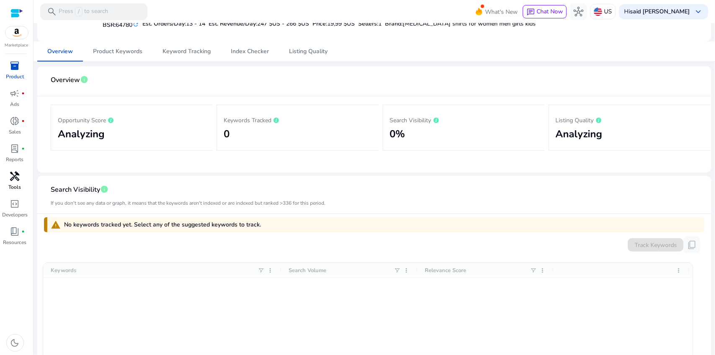
scroll to position [164, 0]
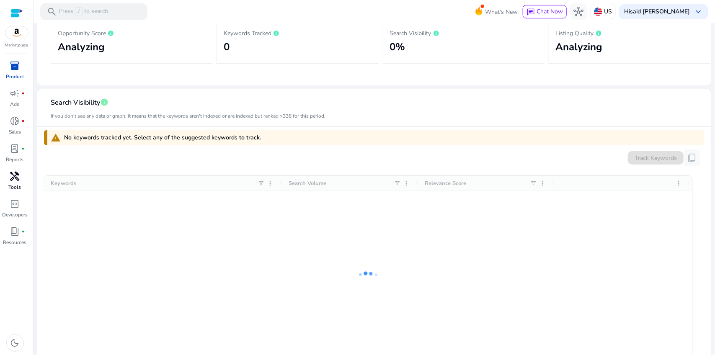
click at [231, 139] on span "No keywords tracked yet. Select any of the suggested keywords to track." at bounding box center [162, 138] width 197 height 8
click at [195, 141] on span "No keywords tracked yet. Select any of the suggested keywords to track." at bounding box center [162, 138] width 197 height 8
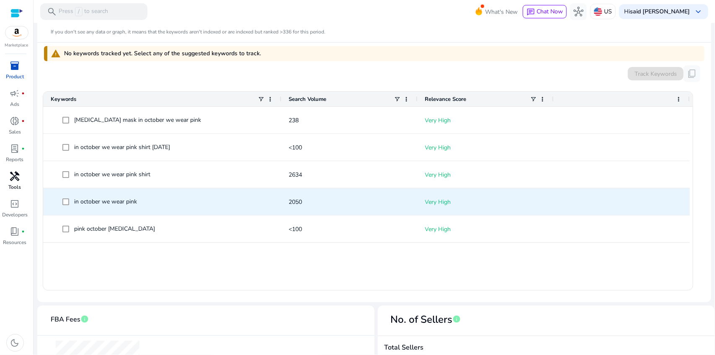
scroll to position [248, 0]
click at [232, 203] on span "in october we wear pink" at bounding box center [168, 202] width 212 height 17
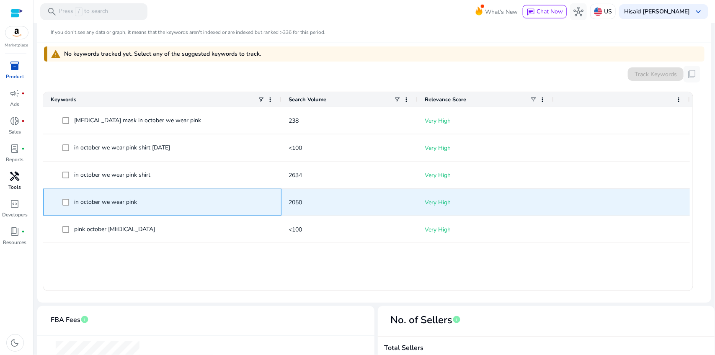
click at [232, 203] on span "in october we wear pink" at bounding box center [168, 202] width 212 height 17
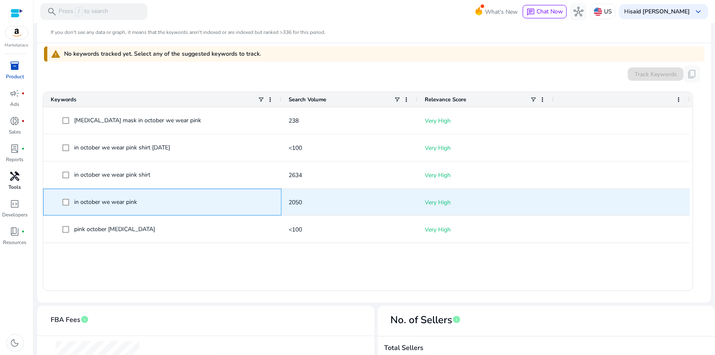
click at [127, 205] on span "in october we wear pink" at bounding box center [105, 202] width 63 height 8
copy span "in october we wear pink"
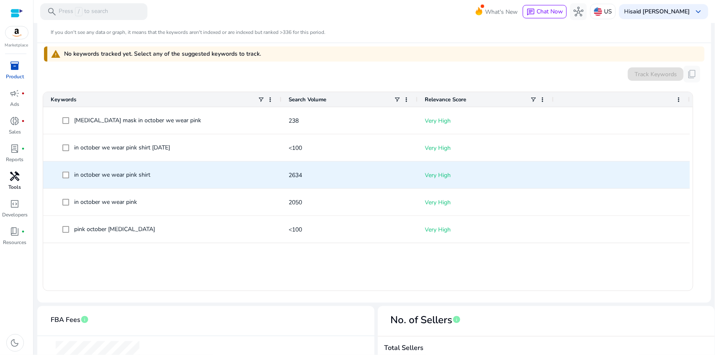
click at [128, 176] on span "in october we wear pink shirt" at bounding box center [112, 175] width 76 height 8
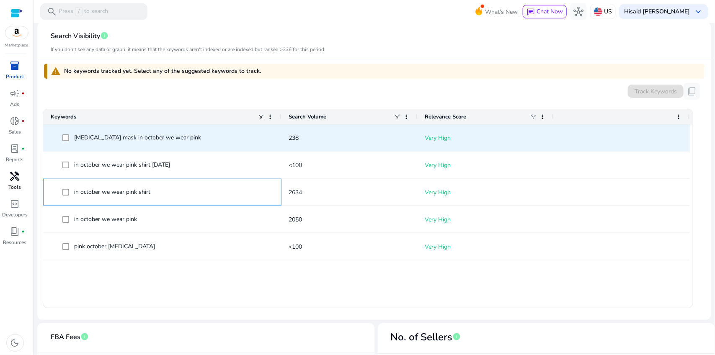
scroll to position [216, 0]
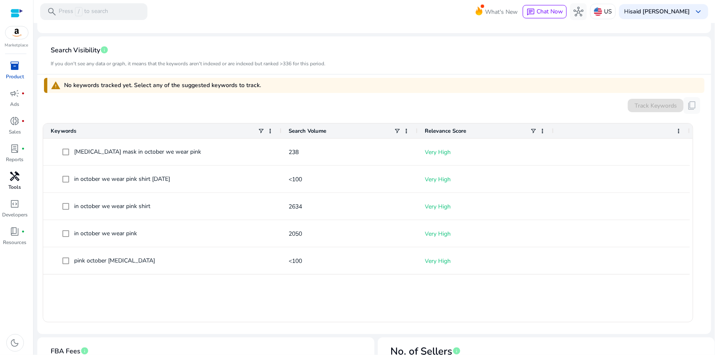
click at [216, 95] on div "warning No keywords tracked yet. Select any of the suggested keywords to track.…" at bounding box center [374, 201] width 661 height 253
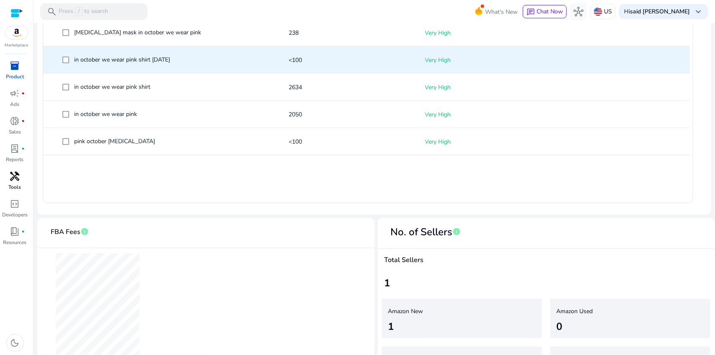
scroll to position [0, 0]
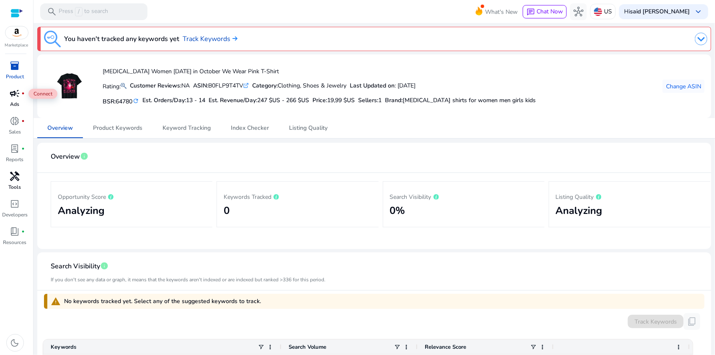
click at [13, 95] on span "campaign" at bounding box center [15, 93] width 10 height 10
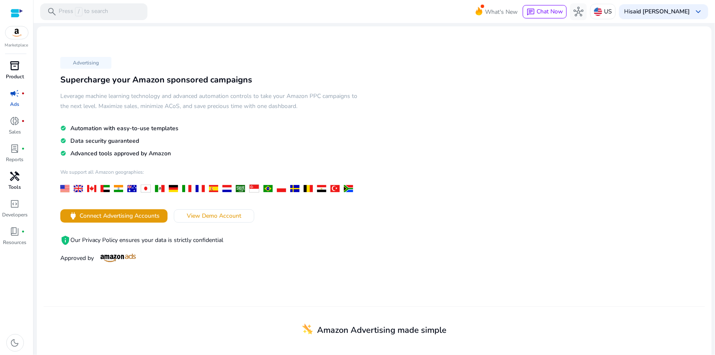
click at [115, 258] on img at bounding box center [118, 258] width 42 height 8
click at [107, 241] on p "privacy_tip Our Privacy Policy ensures your data is strictly confidential" at bounding box center [209, 241] width 298 height 10
click at [119, 215] on span "Connect Advertising Accounts" at bounding box center [120, 216] width 80 height 9
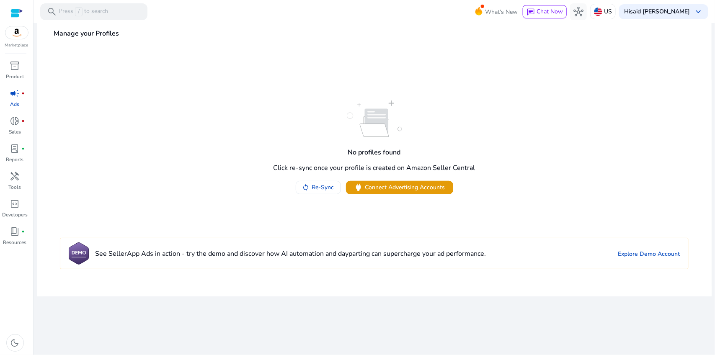
click at [187, 256] on h4 "See SellerApp Ads in action - try the demo and discover how AI automation and d…" at bounding box center [290, 254] width 391 height 8
click at [170, 254] on h4 "See SellerApp Ads in action - try the demo and discover how AI automation and d…" at bounding box center [290, 254] width 391 height 8
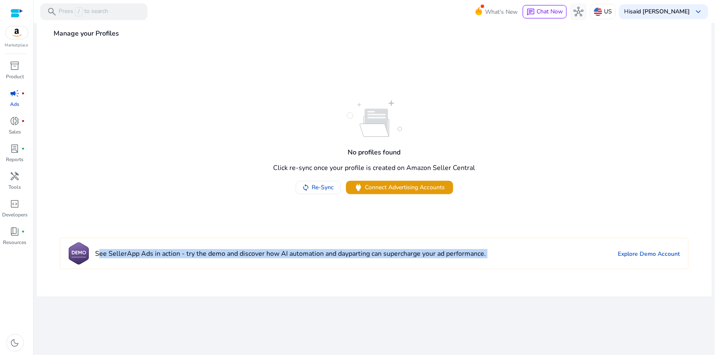
click at [170, 254] on h4 "See SellerApp Ads in action - try the demo and discover how AI automation and d…" at bounding box center [290, 254] width 391 height 8
click at [157, 254] on h4 "See SellerApp Ads in action - try the demo and discover how AI automation and d…" at bounding box center [290, 254] width 391 height 8
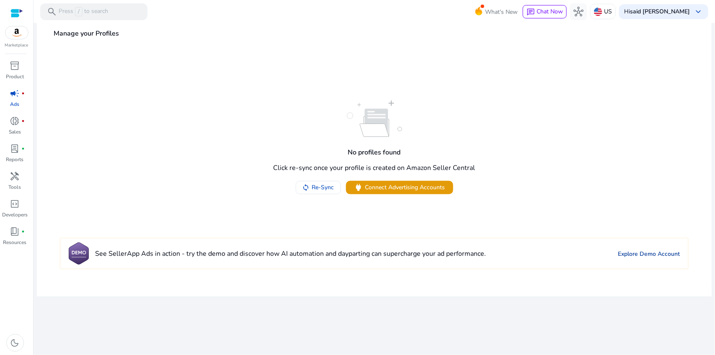
click at [572, 255] on link "Explore Demo Account" at bounding box center [649, 254] width 62 height 9
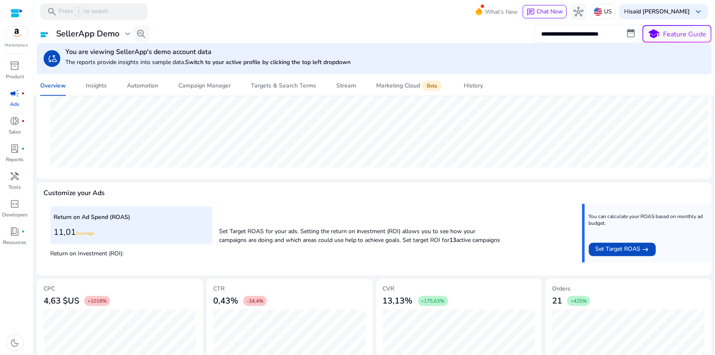
scroll to position [262, 0]
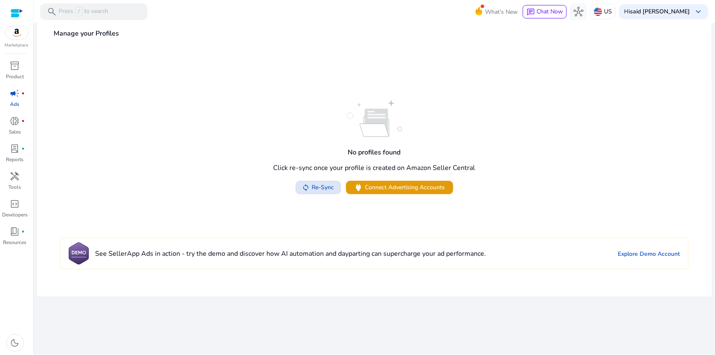
click at [326, 191] on span "Re-Sync" at bounding box center [323, 187] width 22 height 9
click at [267, 149] on div "No profiles found Click re-sync once your profile is created on Amazon Seller C…" at bounding box center [374, 148] width 663 height 94
click at [14, 93] on span "campaign" at bounding box center [15, 93] width 10 height 10
click at [259, 139] on div "No profiles found Click re-sync once your profile is created on Amazon Seller C…" at bounding box center [374, 148] width 663 height 94
click at [15, 123] on span "donut_small" at bounding box center [15, 121] width 10 height 10
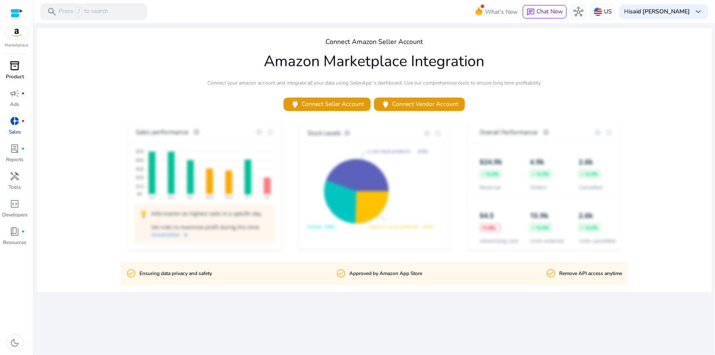
click at [14, 66] on span "inventory_2" at bounding box center [15, 66] width 10 height 10
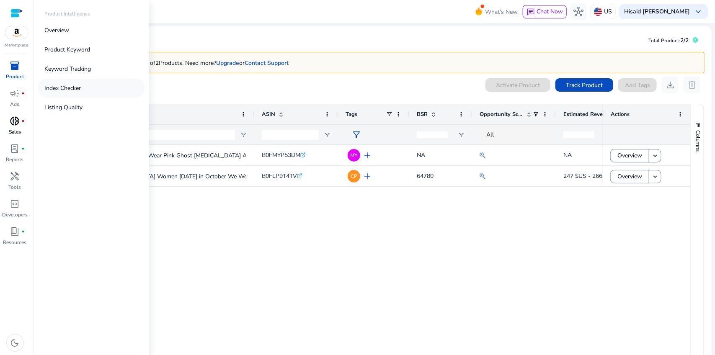
click at [70, 87] on p "Index Checker" at bounding box center [62, 88] width 36 height 9
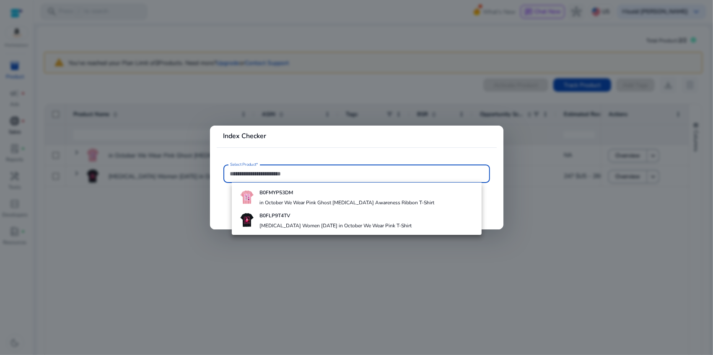
click at [280, 200] on h4 "in October We Wear Pink Ghost [MEDICAL_DATA] Awareness Ribbon T-Shirt" at bounding box center [346, 202] width 175 height 7
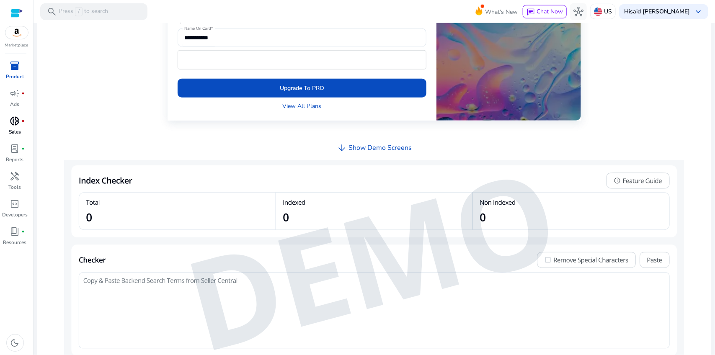
scroll to position [311, 0]
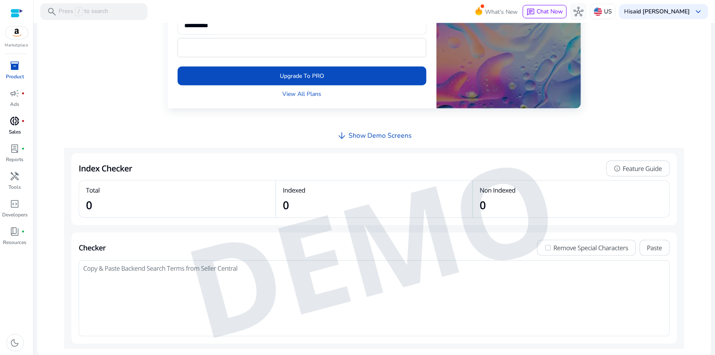
click at [342, 137] on span "arrow_downward" at bounding box center [342, 136] width 10 height 10
click at [360, 136] on h4 "Show Demo Screens" at bounding box center [380, 136] width 63 height 8
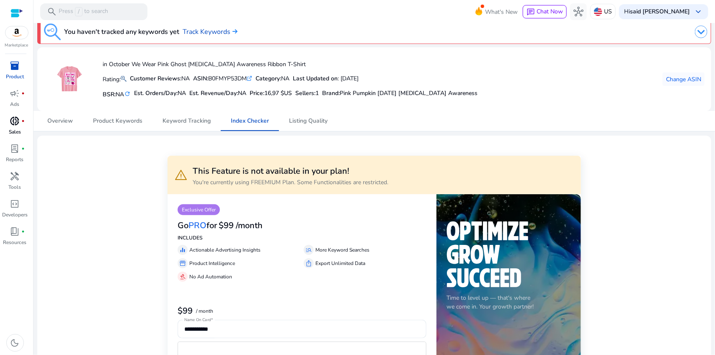
scroll to position [11, 0]
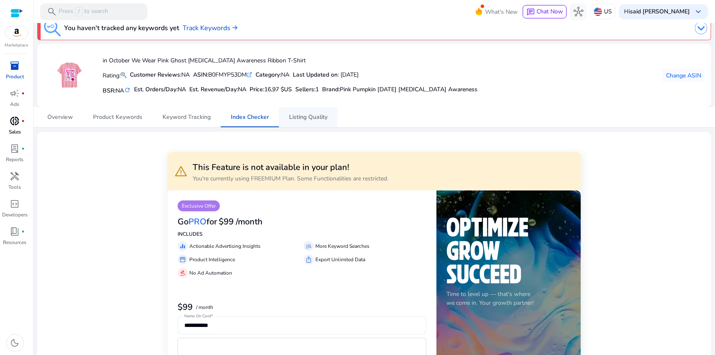
click at [294, 119] on span "Listing Quality" at bounding box center [308, 117] width 39 height 6
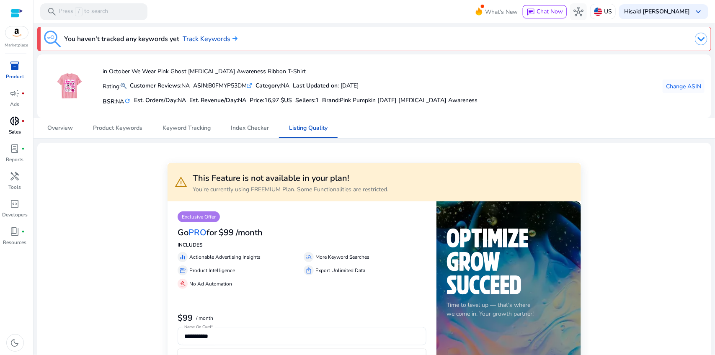
click at [16, 34] on img at bounding box center [16, 32] width 23 height 13
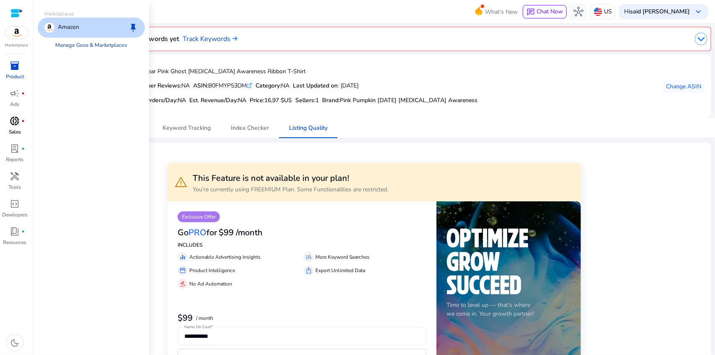
click at [72, 46] on link "Manage Geos & Marketplaces" at bounding box center [91, 45] width 85 height 15
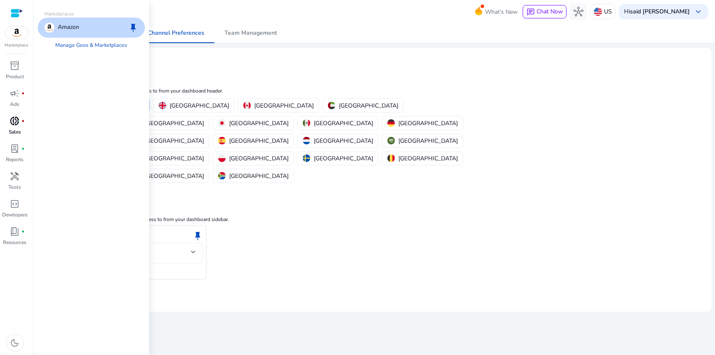
click at [67, 28] on p "Amazon" at bounding box center [68, 28] width 21 height 10
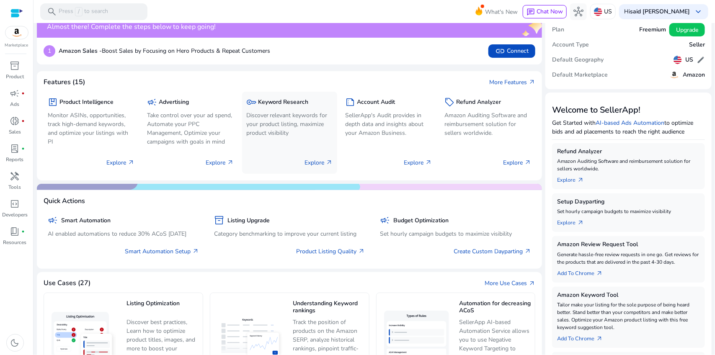
scroll to position [24, 0]
click at [518, 80] on link "More Features arrow_outward" at bounding box center [513, 82] width 46 height 9
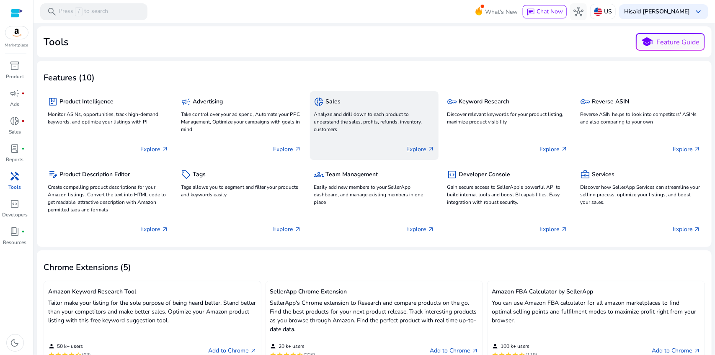
click at [365, 151] on div "Explore arrow_outward" at bounding box center [374, 145] width 121 height 21
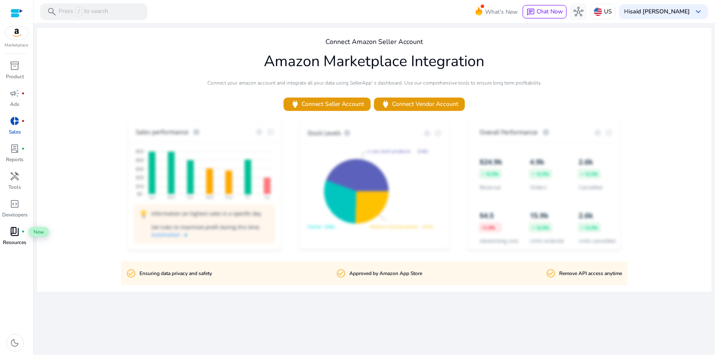
click at [13, 236] on span "book_4" at bounding box center [15, 232] width 10 height 10
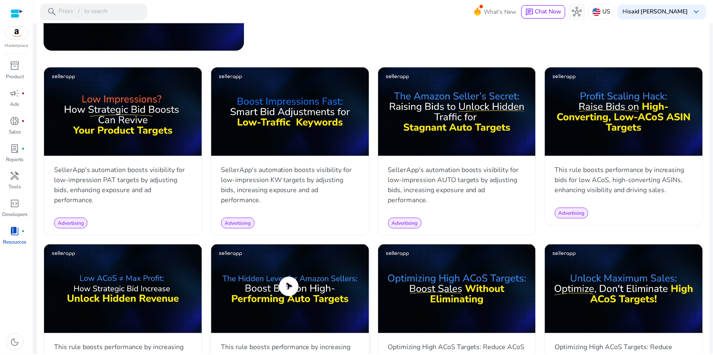
scroll to position [370, 0]
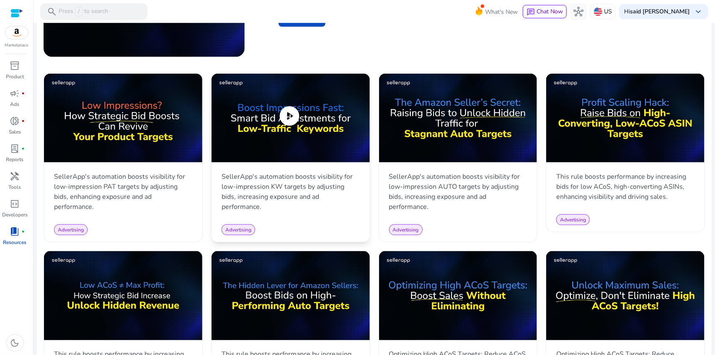
click at [285, 116] on span "play_circle" at bounding box center [289, 115] width 23 height 23
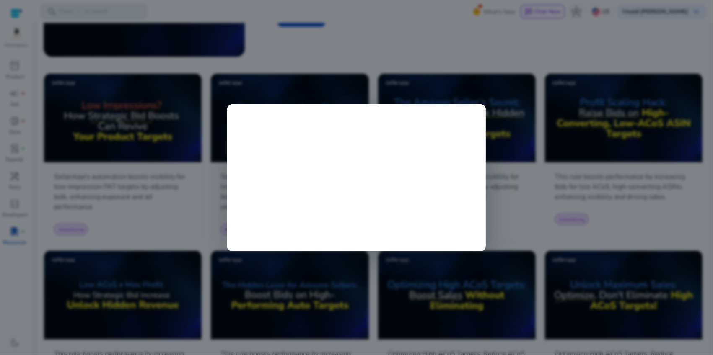
click at [271, 67] on div at bounding box center [356, 177] width 713 height 355
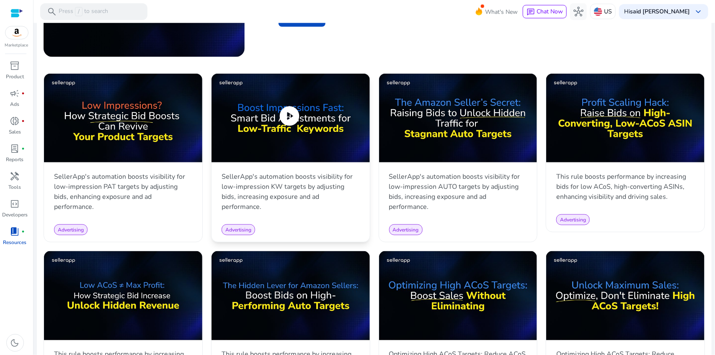
click at [279, 121] on span "play_circle" at bounding box center [289, 115] width 23 height 23
